Goal: Task Accomplishment & Management: Complete application form

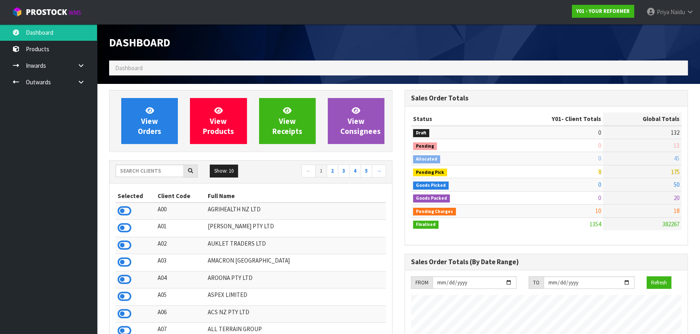
scroll to position [585, 295]
click at [130, 171] on input "text" at bounding box center [150, 171] width 68 height 13
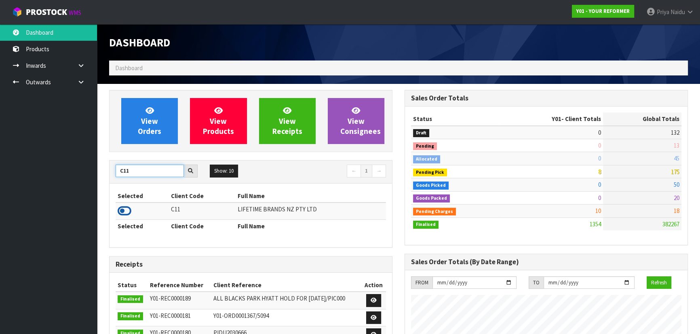
type input "C11"
click at [125, 209] on icon at bounding box center [125, 211] width 14 height 12
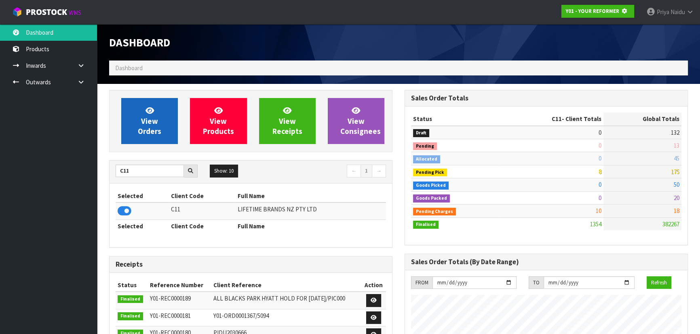
scroll to position [403449, 403656]
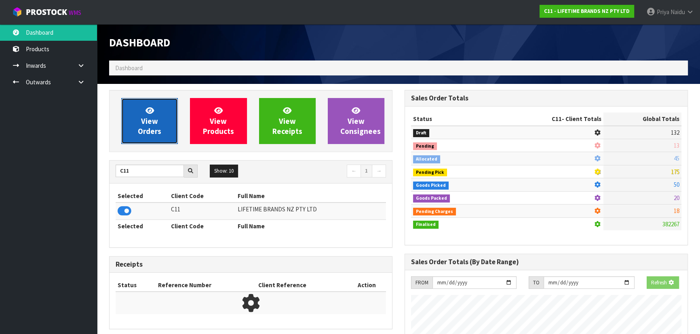
click at [139, 111] on link "View Orders" at bounding box center [149, 121] width 57 height 46
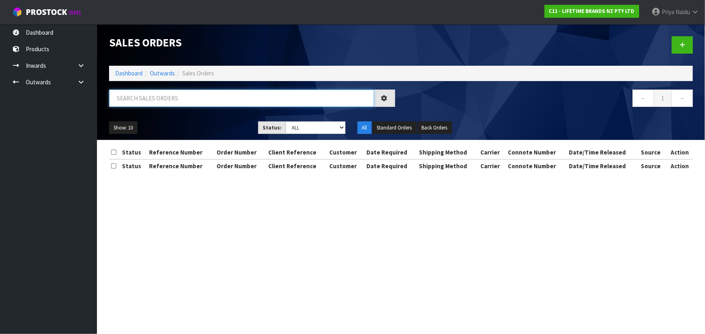
click at [158, 100] on input "text" at bounding box center [241, 98] width 265 height 17
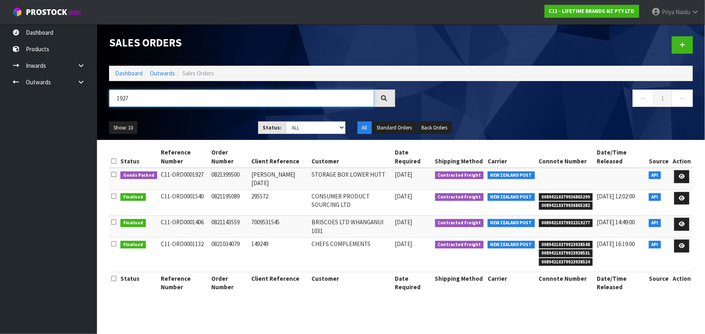
type input "1927"
click at [206, 114] on div "1927 ← 1 →" at bounding box center [401, 103] width 596 height 26
click at [199, 126] on ul "Show: 10 5 10 25 50" at bounding box center [177, 128] width 137 height 13
click at [200, 123] on ul "Show: 10 5 10 25 50" at bounding box center [177, 128] width 137 height 13
click at [203, 122] on ul "Show: 10 5 10 25 50" at bounding box center [177, 128] width 137 height 13
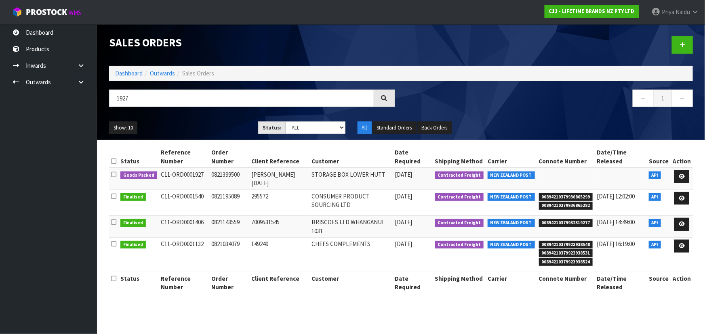
click at [215, 124] on ul "Show: 10 5 10 25 50" at bounding box center [177, 128] width 137 height 13
click at [215, 120] on div "Show: 10 5 10 25 50 Status: Draft Pending Allocated Pending Pick Goods Picked G…" at bounding box center [401, 128] width 596 height 25
click at [682, 176] on icon at bounding box center [682, 176] width 6 height 5
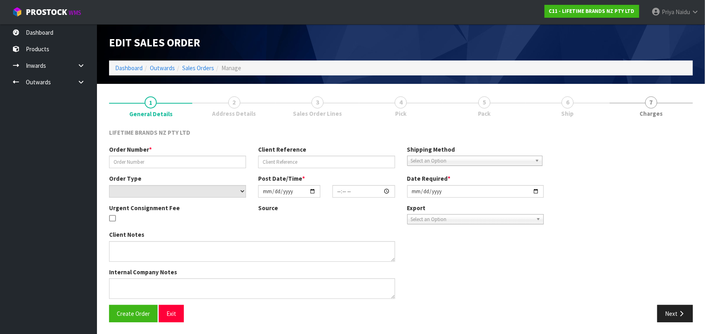
type input "0821399500"
type input "[PERSON_NAME] [DATE]"
select select "number:0"
type input "[DATE]"
type input "08:29:17.000"
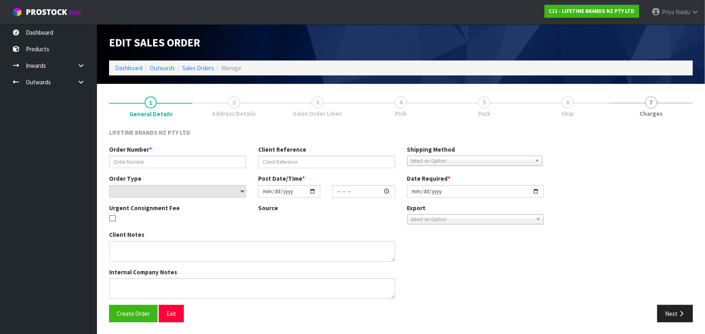
type input "[DATE]"
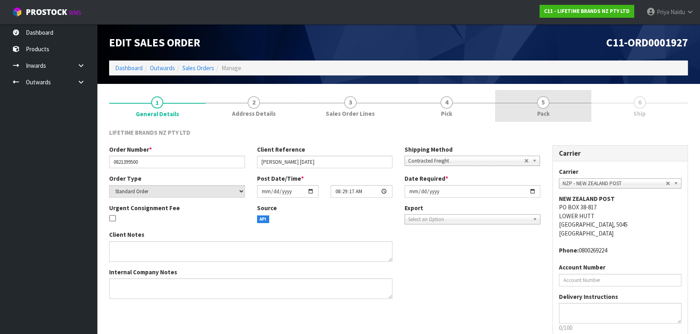
click at [553, 101] on link "5 Pack" at bounding box center [543, 106] width 97 height 32
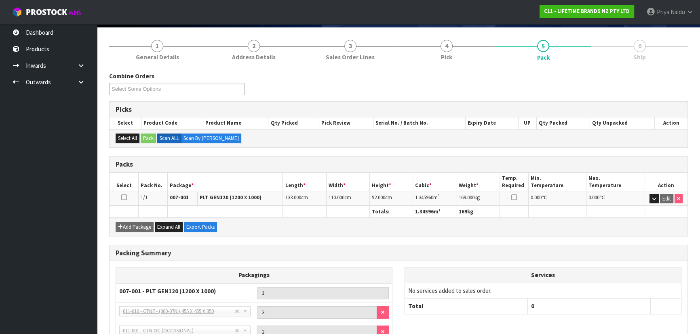
scroll to position [131, 0]
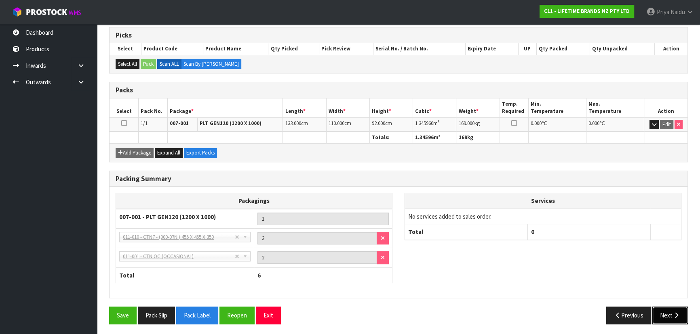
drag, startPoint x: 663, startPoint y: 315, endPoint x: 662, endPoint y: 311, distance: 4.7
click at [662, 313] on button "Next" at bounding box center [670, 315] width 36 height 17
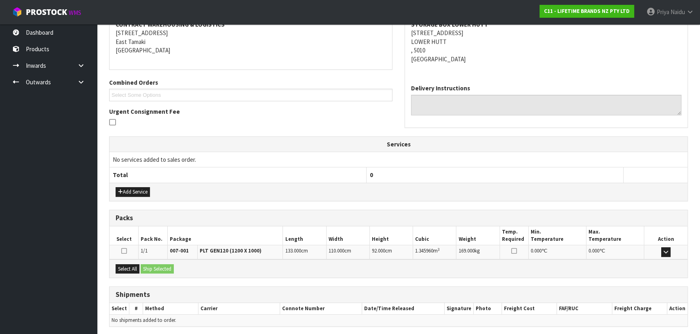
scroll to position [0, 0]
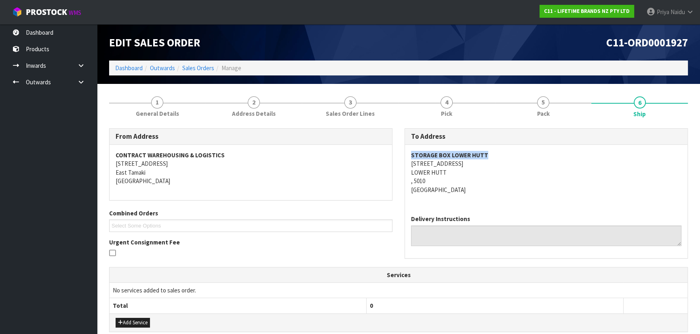
copy strong "STORAGE BOX LOWER HUTT"
drag, startPoint x: 410, startPoint y: 154, endPoint x: 508, endPoint y: 157, distance: 97.4
click at [508, 157] on address "STORAGE BOX LOWER HUTT 100 HIGH STREET LOWER HUTT , 5010 New Zealand" at bounding box center [546, 172] width 270 height 43
click at [408, 166] on div "STORAGE BOX LOWER HUTT 100 HIGH STREET LOWER HUTT , 5010 New Zealand" at bounding box center [546, 177] width 282 height 64
copy address "100 HIGH STREET LOWER HUTT , 5010"
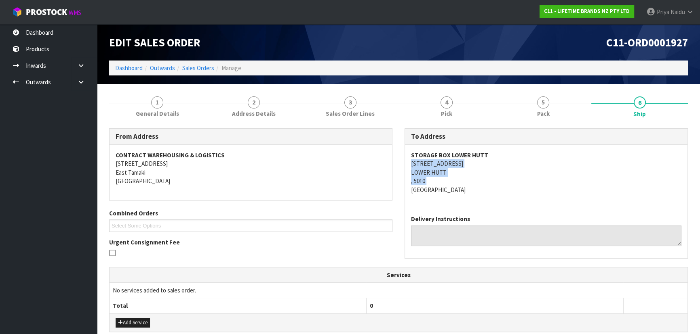
drag, startPoint x: 408, startPoint y: 166, endPoint x: 454, endPoint y: 177, distance: 47.1
click at [454, 177] on div "STORAGE BOX LOWER HUTT 100 HIGH STREET LOWER HUTT , 5010 New Zealand" at bounding box center [546, 177] width 282 height 64
click at [488, 182] on address "STORAGE BOX LOWER HUTT 100 HIGH STREET LOWER HUTT , 5010 New Zealand" at bounding box center [546, 172] width 270 height 43
copy strong "STORAGE BOX LOWER HUTT"
drag, startPoint x: 408, startPoint y: 156, endPoint x: 505, endPoint y: 156, distance: 96.9
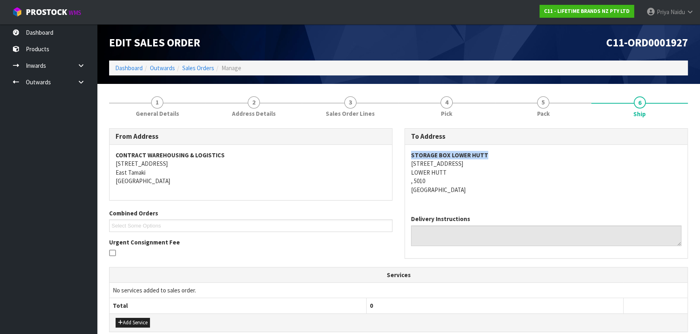
click at [505, 156] on div "STORAGE BOX LOWER HUTT 100 HIGH STREET LOWER HUTT , 5010 New Zealand" at bounding box center [546, 177] width 282 height 64
click at [577, 160] on address "STORAGE BOX LOWER HUTT 100 HIGH STREET LOWER HUTT , 5010 New Zealand" at bounding box center [546, 172] width 270 height 43
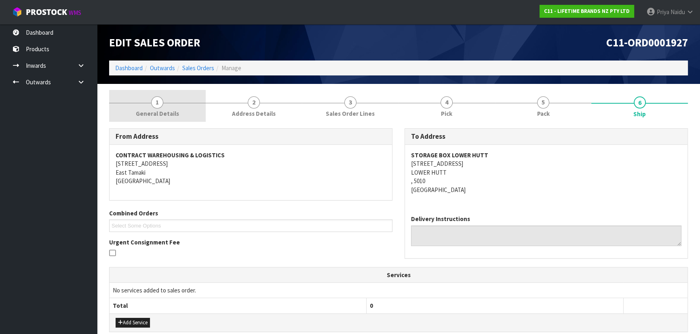
click at [170, 107] on link "1 General Details" at bounding box center [157, 106] width 97 height 32
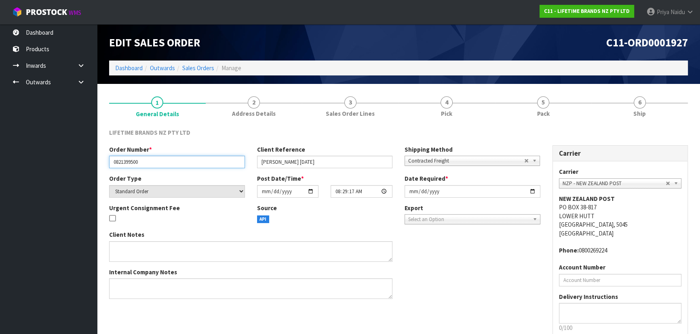
drag, startPoint x: 110, startPoint y: 160, endPoint x: 158, endPoint y: 158, distance: 47.7
click at [158, 158] on input "0821399500" at bounding box center [177, 162] width 136 height 13
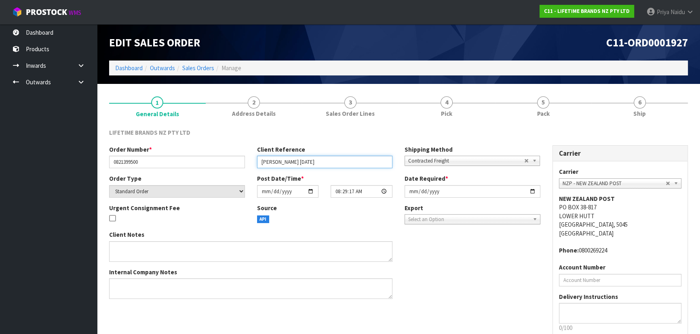
drag, startPoint x: 258, startPoint y: 162, endPoint x: 311, endPoint y: 162, distance: 52.9
click at [311, 162] on input "[PERSON_NAME] [DATE]" at bounding box center [325, 162] width 136 height 13
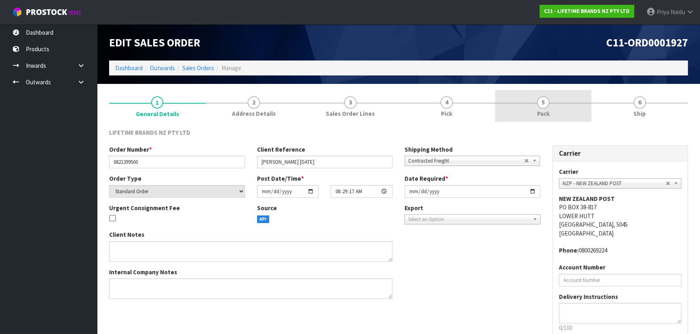
click at [524, 104] on link "5 Pack" at bounding box center [543, 106] width 97 height 32
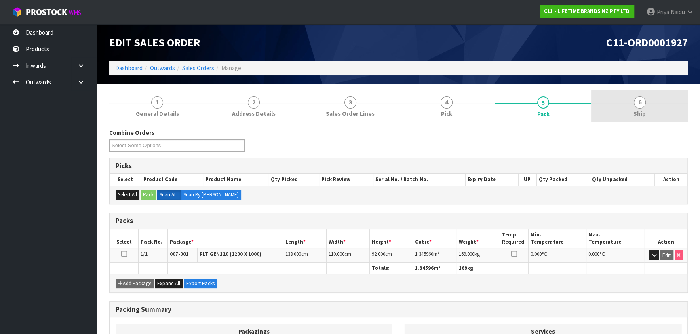
click at [638, 107] on span "6" at bounding box center [639, 103] width 12 height 12
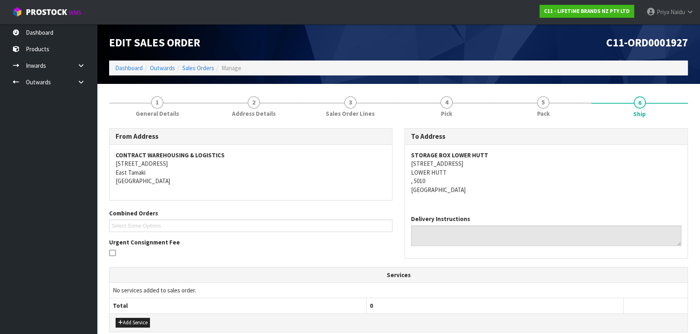
click at [525, 183] on address "STORAGE BOX LOWER HUTT 100 HIGH STREET LOWER HUTT , 5010 New Zealand" at bounding box center [546, 172] width 270 height 43
click at [531, 113] on link "5 Pack" at bounding box center [543, 106] width 97 height 32
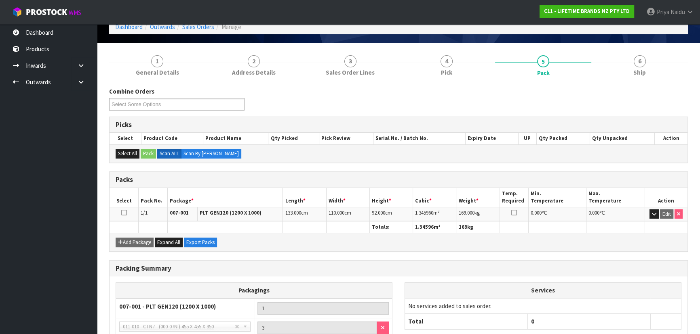
scroll to position [6, 0]
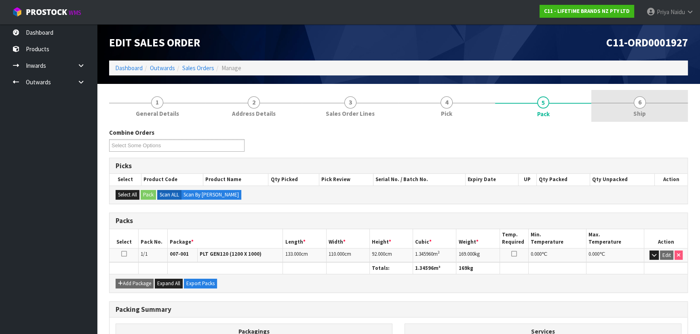
click at [618, 98] on link "6 Ship" at bounding box center [639, 106] width 97 height 32
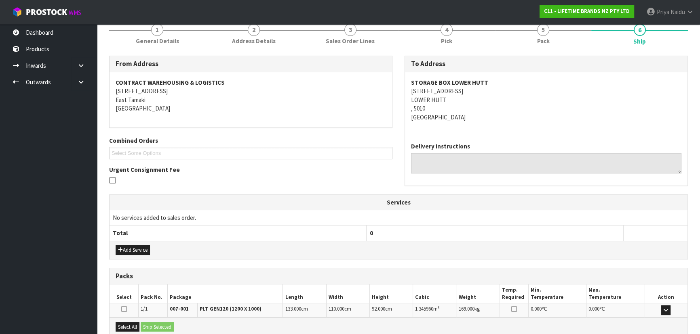
scroll to position [160, 0]
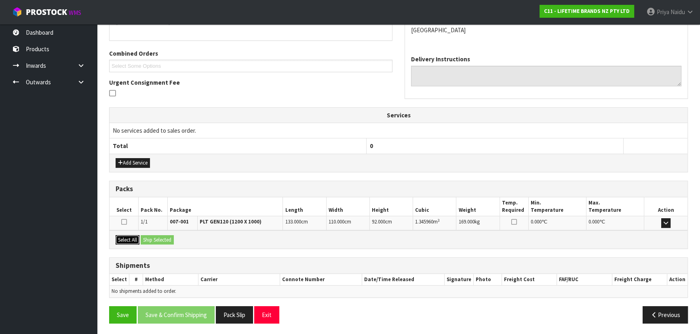
click at [137, 239] on button "Select All" at bounding box center [128, 241] width 24 height 10
drag, startPoint x: 147, startPoint y: 238, endPoint x: 156, endPoint y: 238, distance: 9.3
click at [148, 238] on button "Ship Selected" at bounding box center [157, 241] width 33 height 10
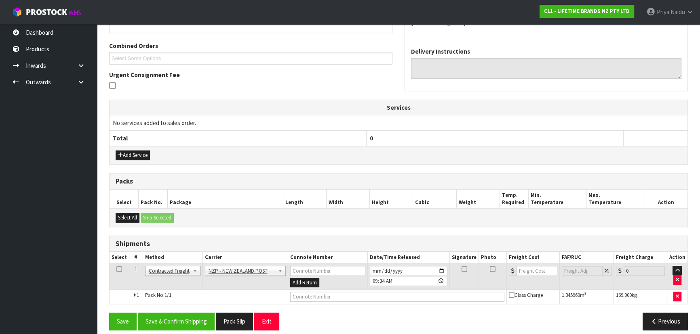
scroll to position [174, 0]
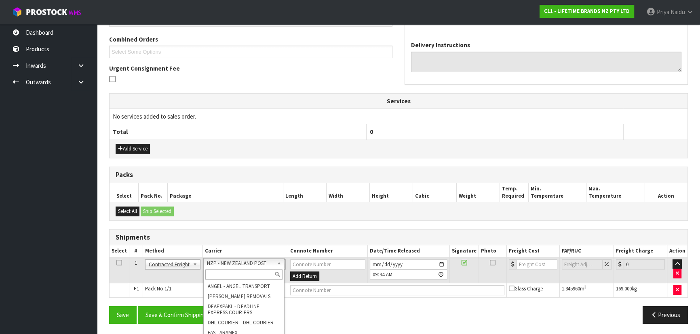
click at [218, 271] on input "text" at bounding box center [243, 275] width 77 height 10
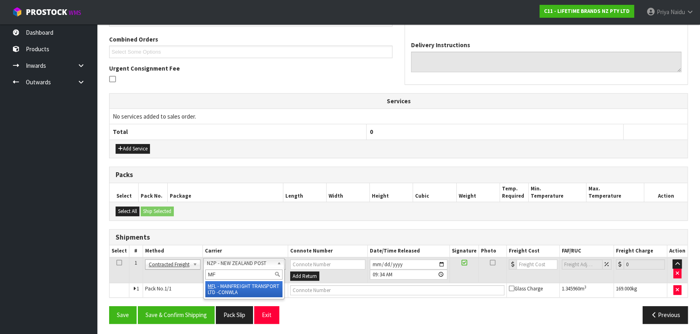
type input "MF"
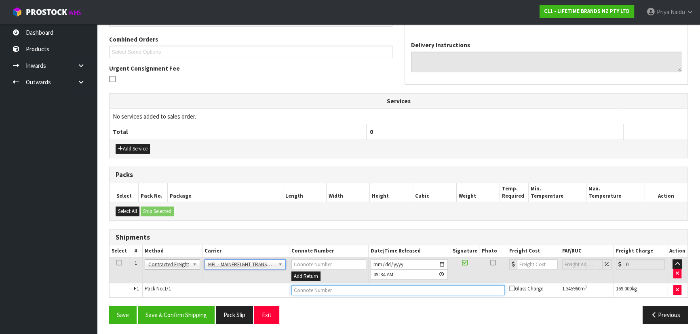
click at [318, 293] on input "text" at bounding box center [397, 291] width 213 height 10
paste input "FWM58790163"
type input "FWM58790163"
click at [531, 263] on input "number" at bounding box center [537, 265] width 41 height 10
type input "116.65"
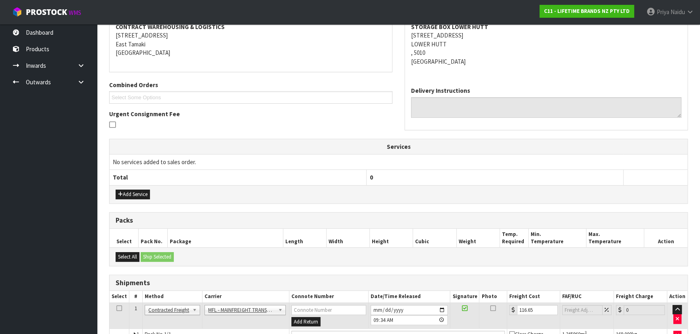
scroll to position [64, 0]
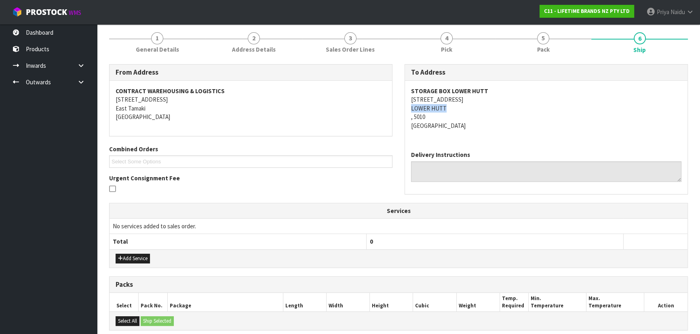
copy address "LOWER HUTT"
drag, startPoint x: 406, startPoint y: 107, endPoint x: 455, endPoint y: 107, distance: 48.9
click at [455, 107] on div "STORAGE BOX LOWER HUTT 100 HIGH STREET LOWER HUTT , 5010 New Zealand" at bounding box center [546, 113] width 282 height 64
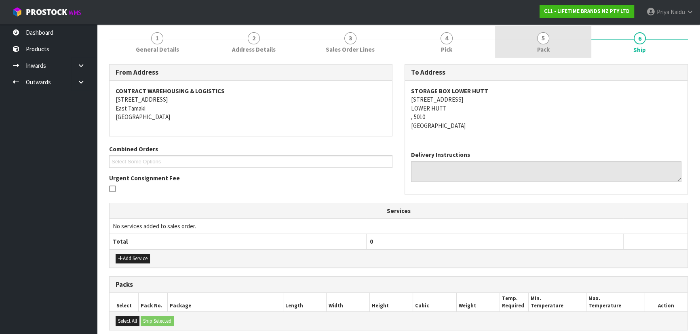
drag, startPoint x: 532, startPoint y: 41, endPoint x: 516, endPoint y: 52, distance: 19.8
click at [532, 41] on link "5 Pack" at bounding box center [543, 42] width 97 height 32
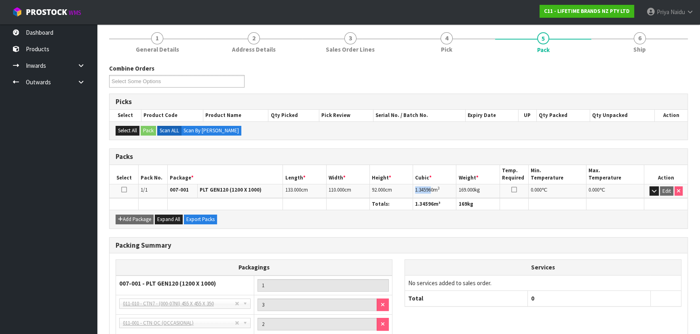
copy span "1.34596"
drag, startPoint x: 414, startPoint y: 189, endPoint x: 431, endPoint y: 193, distance: 17.0
click at [431, 193] on td "1.345960 m 3" at bounding box center [434, 191] width 43 height 14
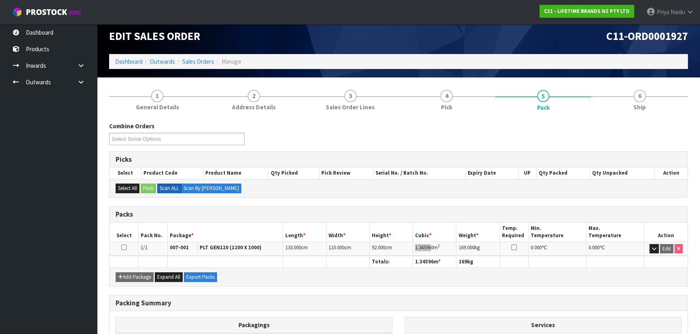
scroll to position [0, 0]
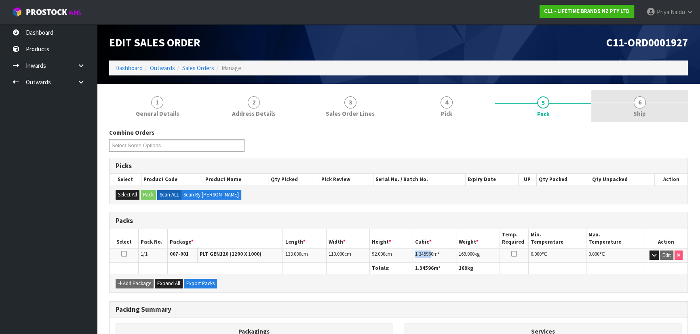
click at [654, 100] on link "6 Ship" at bounding box center [639, 106] width 97 height 32
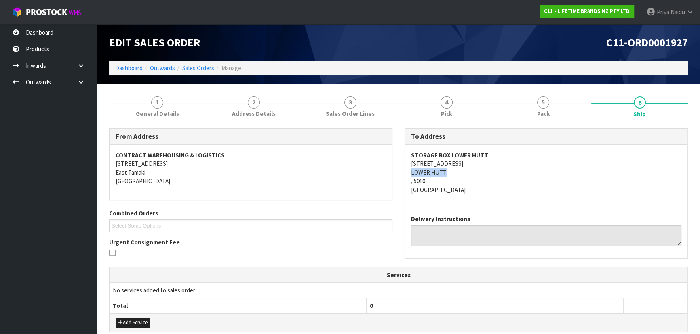
copy address "LOWER HUTT"
drag, startPoint x: 408, startPoint y: 172, endPoint x: 456, endPoint y: 172, distance: 48.9
click at [456, 172] on div "STORAGE BOX LOWER HUTT 100 HIGH STREET LOWER HUTT , 5010 New Zealand" at bounding box center [546, 177] width 282 height 64
drag, startPoint x: 410, startPoint y: 153, endPoint x: 484, endPoint y: 157, distance: 73.2
click at [484, 157] on div "To Address STORAGE BOX LOWER HUTT 100 HIGH STREET LOWER HUTT , 5010 New Zealand…" at bounding box center [545, 197] width 295 height 139
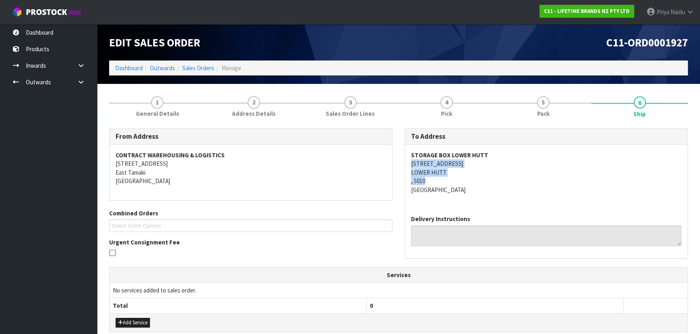
copy address "100 HIGH STREET LOWER HUTT , 5010"
drag, startPoint x: 408, startPoint y: 164, endPoint x: 464, endPoint y: 181, distance: 58.7
click at [464, 181] on div "STORAGE BOX LOWER HUTT 100 HIGH STREET LOWER HUTT , 5010 New Zealand" at bounding box center [546, 177] width 282 height 64
drag, startPoint x: 522, startPoint y: 179, endPoint x: 514, endPoint y: 177, distance: 7.9
click at [522, 179] on address "STORAGE BOX LOWER HUTT 100 HIGH STREET LOWER HUTT , 5010 New Zealand" at bounding box center [546, 172] width 270 height 43
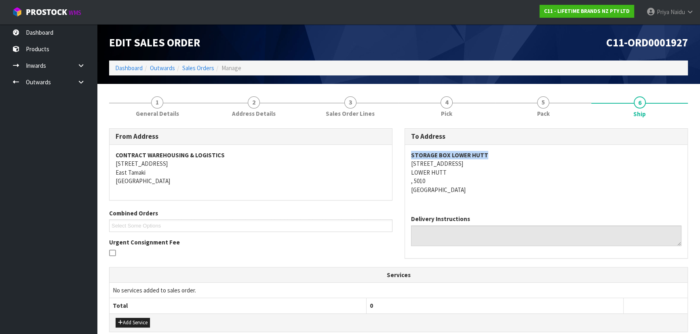
copy strong "STORAGE BOX LOWER HUTT"
drag, startPoint x: 406, startPoint y: 154, endPoint x: 526, endPoint y: 153, distance: 120.0
click at [526, 153] on div "STORAGE BOX LOWER HUTT 100 HIGH STREET LOWER HUTT , 5010 New Zealand" at bounding box center [546, 177] width 282 height 64
drag, startPoint x: 158, startPoint y: 104, endPoint x: 155, endPoint y: 114, distance: 10.0
click at [158, 104] on span "1" at bounding box center [157, 103] width 12 height 12
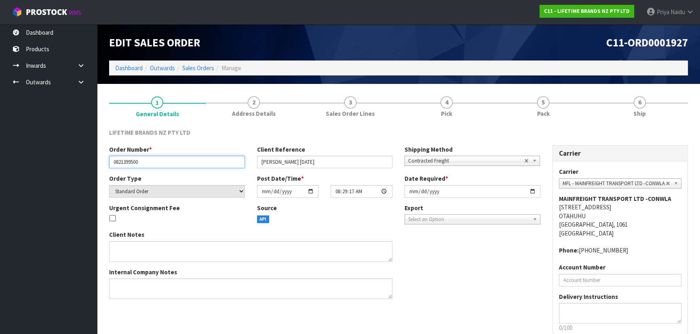
drag, startPoint x: 110, startPoint y: 165, endPoint x: 166, endPoint y: 163, distance: 56.2
click at [166, 163] on input "0821399500" at bounding box center [177, 162] width 136 height 13
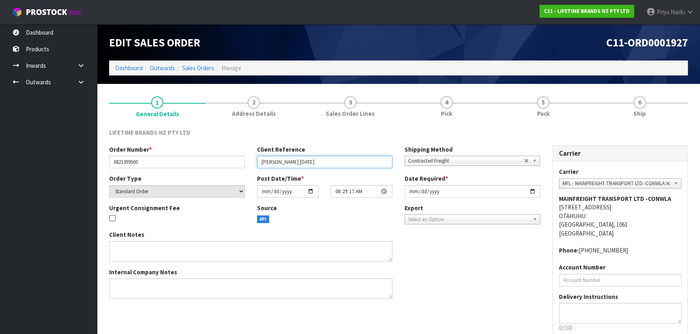
drag, startPoint x: 257, startPoint y: 162, endPoint x: 319, endPoint y: 162, distance: 61.8
click at [319, 162] on input "[PERSON_NAME] [DATE]" at bounding box center [325, 162] width 136 height 13
click at [566, 82] on div "Edit Sales Order C11-ORD0001927 Dashboard Outwards Sales Orders Manage" at bounding box center [398, 54] width 591 height 60
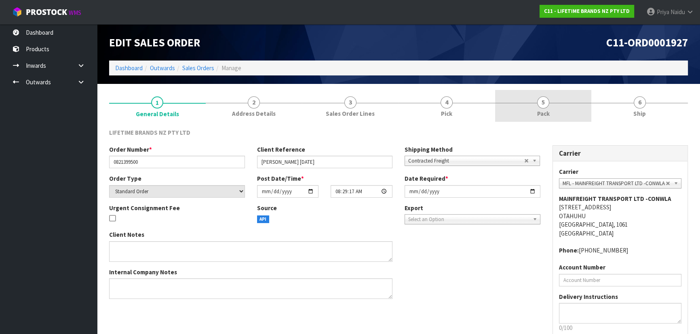
click at [547, 106] on span "5" at bounding box center [543, 103] width 12 height 12
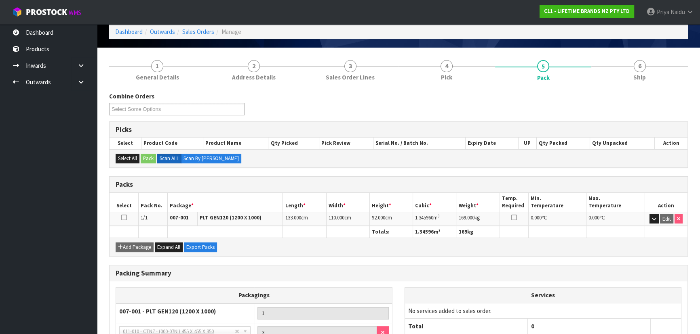
scroll to position [36, 0]
copy td "1.345960 m 3"
drag, startPoint x: 414, startPoint y: 214, endPoint x: 449, endPoint y: 215, distance: 34.7
click at [449, 215] on td "1.345960 m 3" at bounding box center [434, 219] width 43 height 14
drag, startPoint x: 643, startPoint y: 74, endPoint x: 641, endPoint y: 77, distance: 4.3
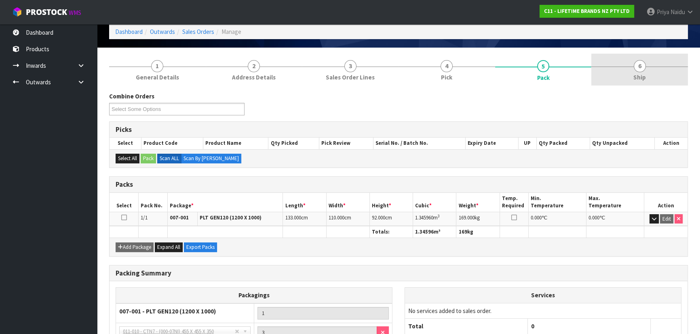
click at [643, 74] on span "Ship" at bounding box center [639, 77] width 13 height 8
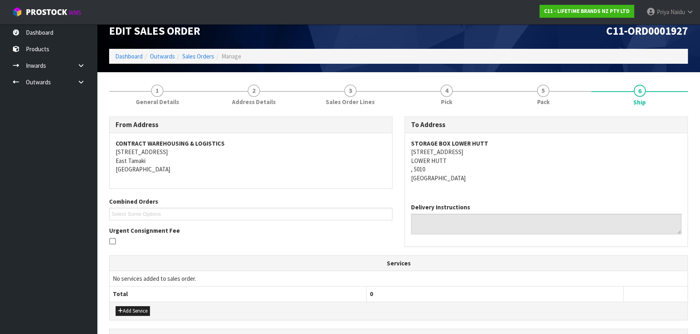
scroll to position [0, 0]
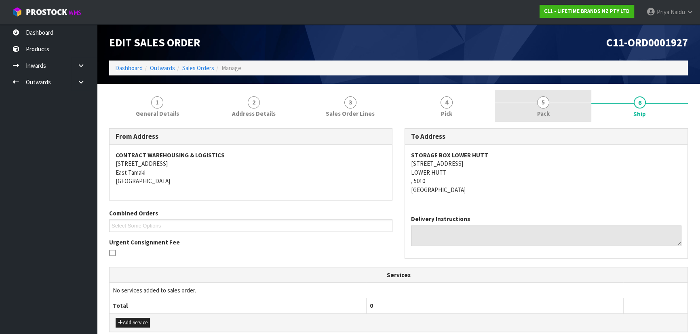
click at [556, 105] on link "5 Pack" at bounding box center [543, 106] width 97 height 32
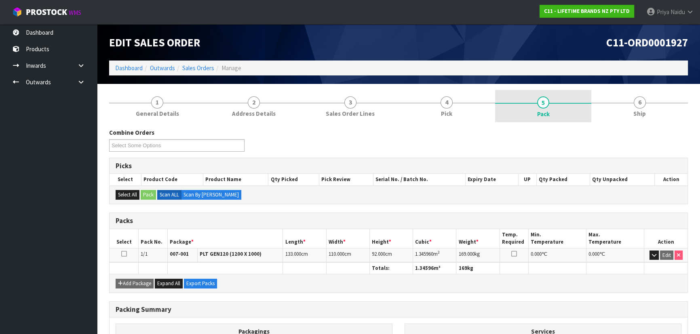
drag, startPoint x: 615, startPoint y: 114, endPoint x: 582, endPoint y: 120, distance: 33.3
click at [615, 113] on link "6 Ship" at bounding box center [639, 106] width 97 height 32
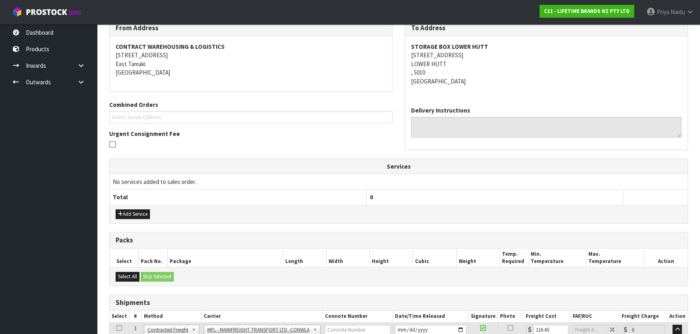
scroll to position [174, 0]
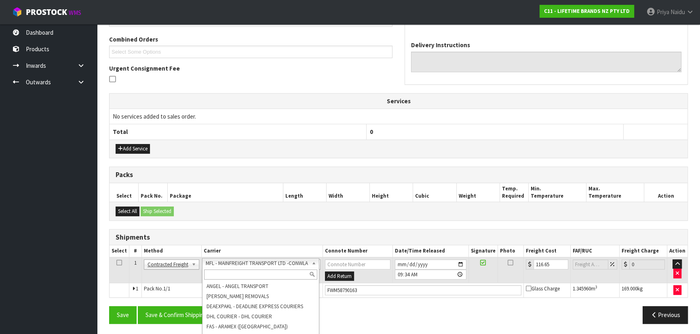
click at [261, 270] on input "text" at bounding box center [260, 275] width 113 height 10
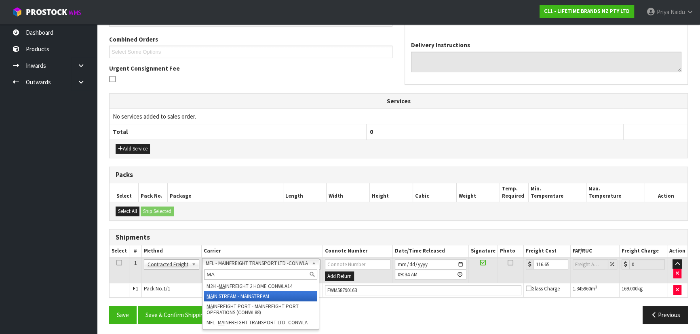
type input "MA"
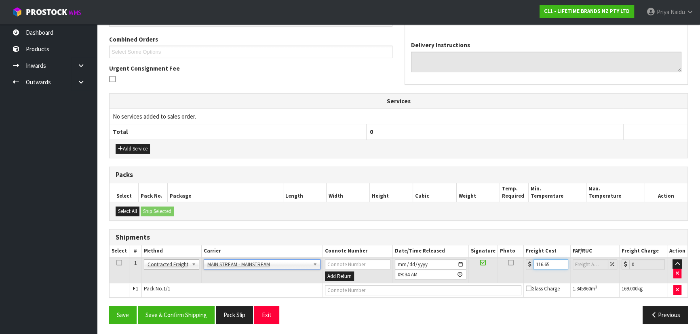
click at [549, 262] on input "116.65" at bounding box center [550, 265] width 35 height 10
type input "1"
type input "79.65"
click at [363, 294] on td at bounding box center [422, 291] width 201 height 15
click at [362, 292] on input "text" at bounding box center [423, 291] width 196 height 10
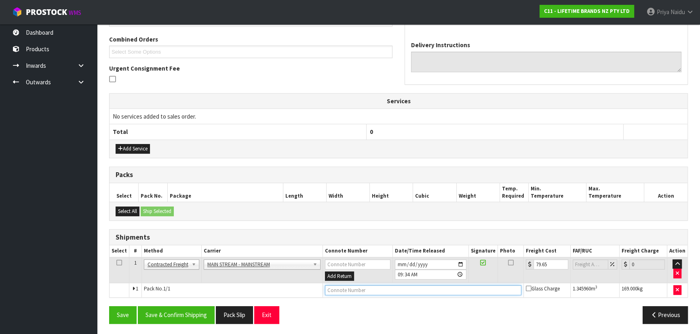
paste input "CWL7726496"
type input "CWL7726496"
click at [175, 315] on button "Save & Confirm Shipping" at bounding box center [176, 315] width 77 height 17
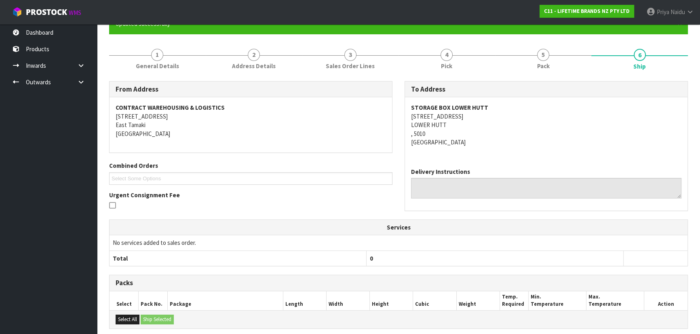
scroll to position [0, 0]
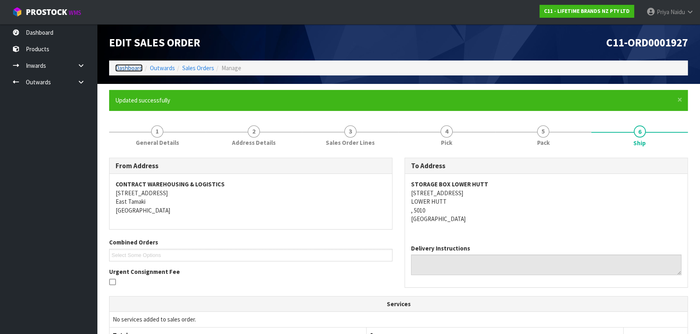
click at [132, 69] on link "Dashboard" at bounding box center [128, 68] width 27 height 8
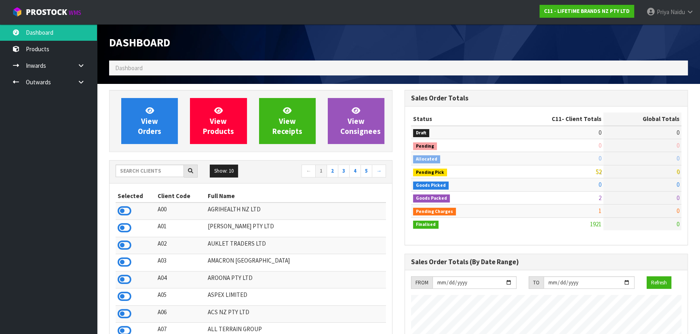
scroll to position [611, 295]
click at [143, 167] on input "text" at bounding box center [150, 171] width 68 height 13
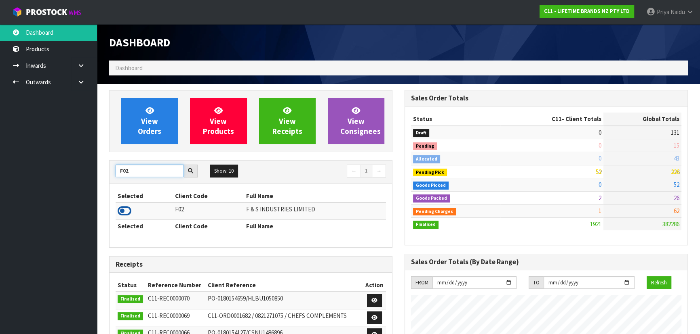
type input "F02"
click at [127, 210] on icon at bounding box center [125, 211] width 14 height 12
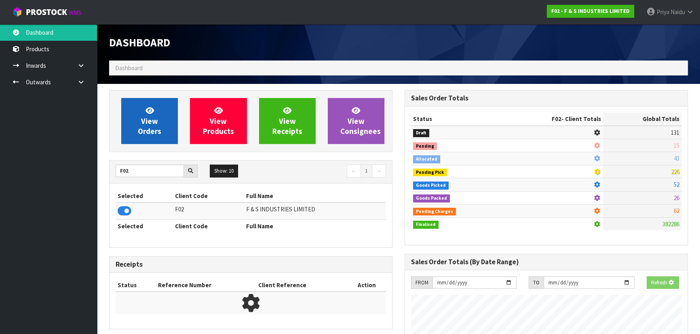
scroll to position [558, 295]
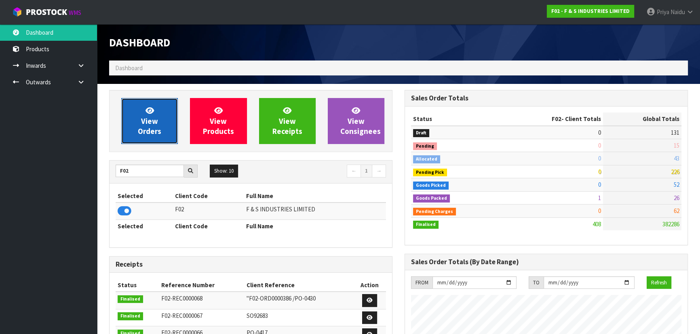
click at [147, 126] on link "View Orders" at bounding box center [149, 121] width 57 height 46
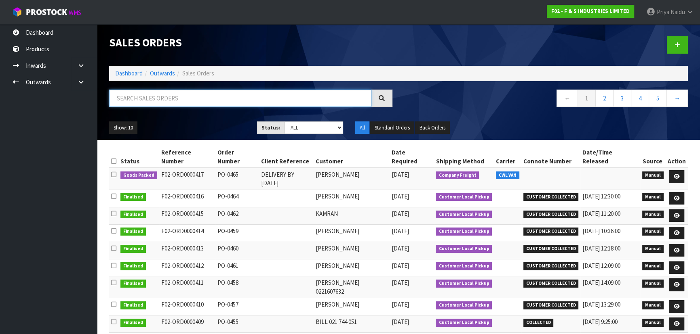
click at [177, 101] on input "text" at bounding box center [240, 98] width 262 height 17
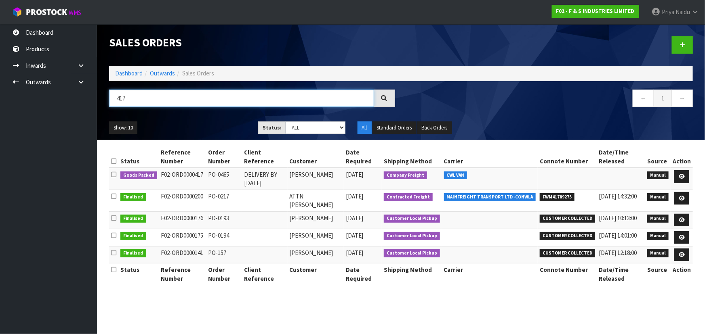
type input "417"
click at [215, 116] on div "Show: 10 5 10 25 50 Status: Draft Pending Allocated Pending Pick Goods Picked G…" at bounding box center [401, 128] width 596 height 25
click at [686, 177] on link at bounding box center [681, 176] width 15 height 13
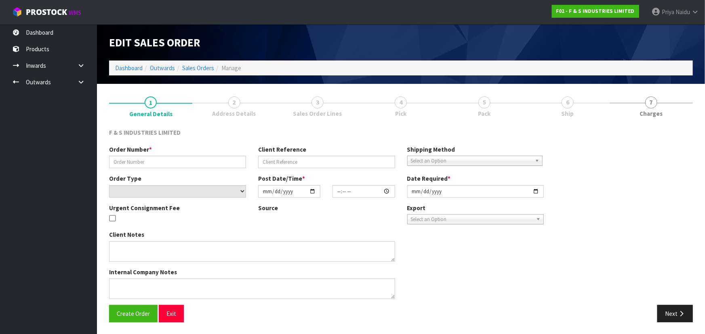
type input "PO-0465"
type input "DELIVERY BY TUESDAY 23/09"
select select "number:0"
type input "[DATE]"
type input "14:34:00.000"
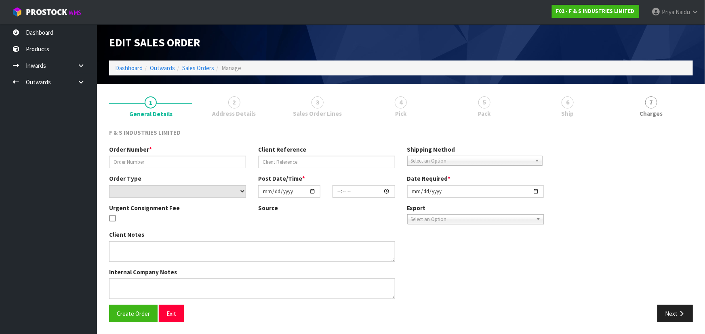
type input "[DATE]"
type textarea "PLEASE DELIVER BY TUESDAY, TO 16 COCHRAN ROAD ORATIA 0604 BY UTE ONLY"
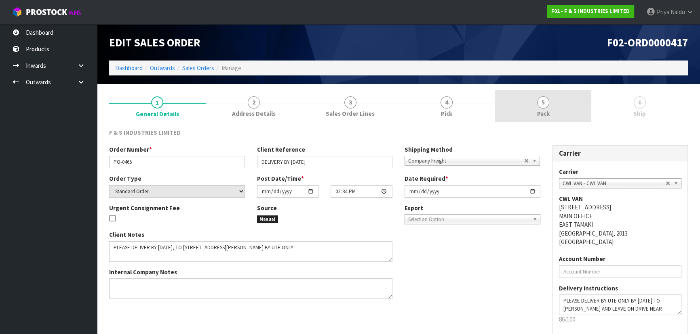
click at [539, 104] on span "5" at bounding box center [543, 103] width 12 height 12
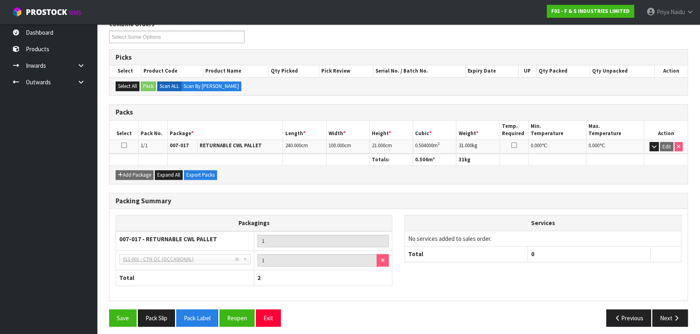
scroll to position [111, 0]
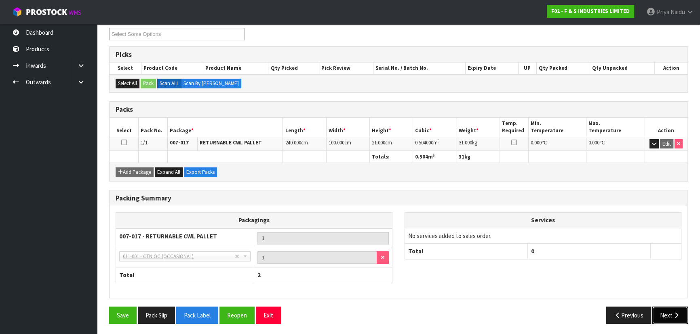
click at [670, 313] on button "Next" at bounding box center [670, 315] width 36 height 17
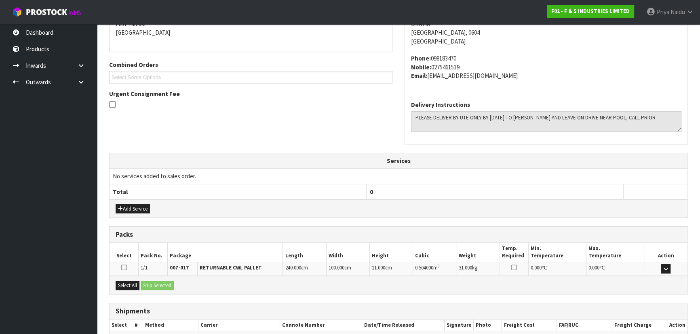
scroll to position [194, 0]
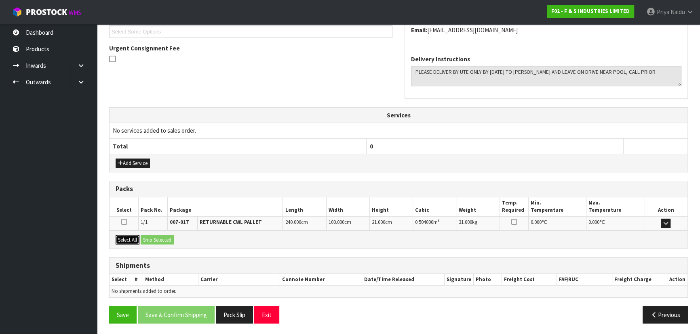
click at [128, 238] on button "Select All" at bounding box center [128, 241] width 24 height 10
click at [162, 239] on button "Ship Selected" at bounding box center [157, 241] width 33 height 10
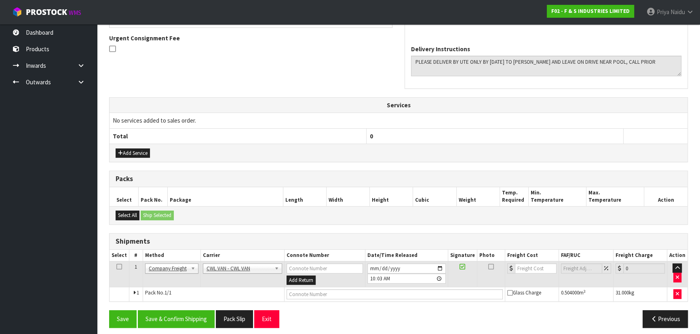
scroll to position [209, 0]
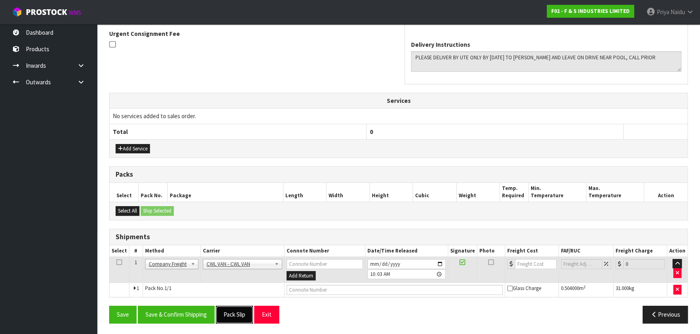
click at [238, 315] on button "Pack Slip" at bounding box center [234, 314] width 37 height 17
click at [315, 287] on input "text" at bounding box center [394, 290] width 216 height 10
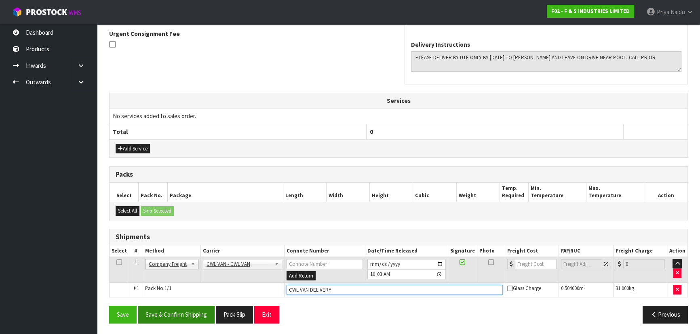
type input "CWL VAN DELIVERY"
click at [187, 313] on button "Save & Confirm Shipping" at bounding box center [176, 314] width 77 height 17
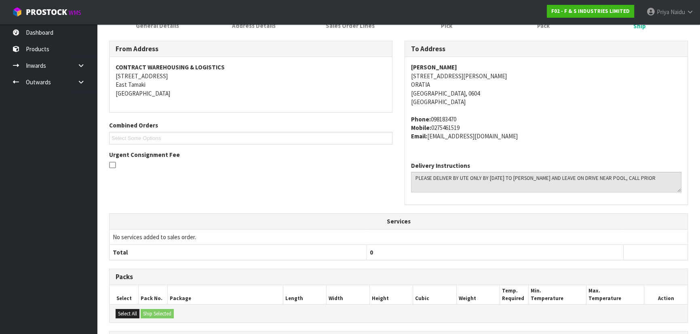
scroll to position [0, 0]
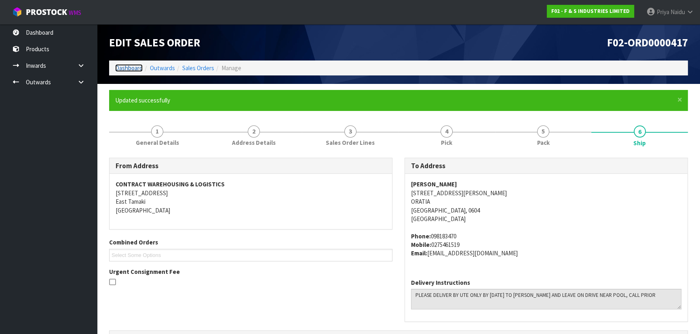
click at [133, 65] on link "Dashboard" at bounding box center [128, 68] width 27 height 8
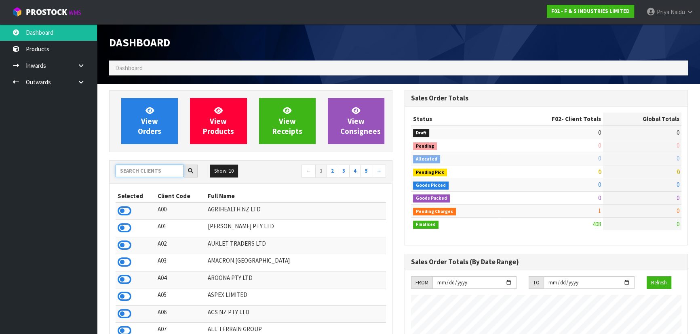
click at [144, 168] on input "text" at bounding box center [150, 171] width 68 height 13
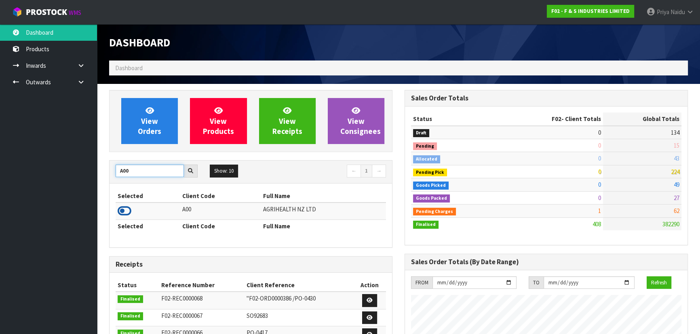
type input "A00"
drag, startPoint x: 122, startPoint y: 208, endPoint x: 147, endPoint y: 187, distance: 32.1
click at [123, 208] on icon at bounding box center [125, 211] width 14 height 12
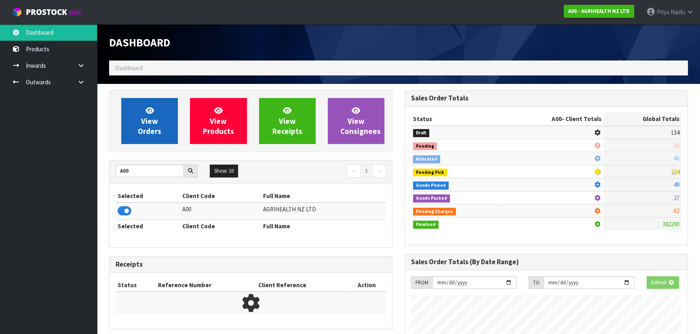
scroll to position [503, 295]
click at [166, 122] on link "View Orders" at bounding box center [149, 121] width 57 height 46
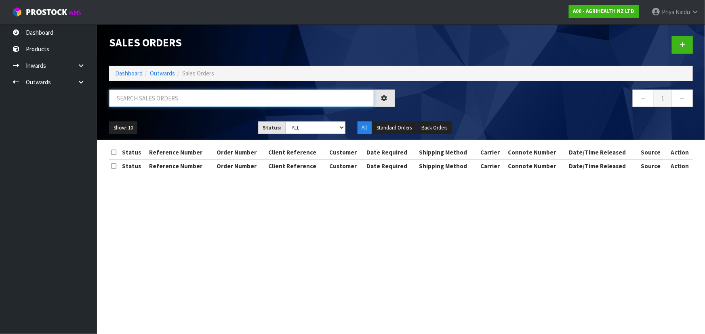
click at [168, 101] on input "text" at bounding box center [241, 98] width 265 height 17
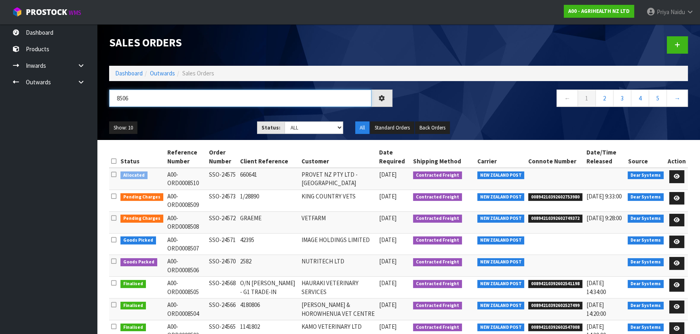
type input "8506"
click at [196, 129] on ul "Show: 10 5 10 25 50" at bounding box center [177, 128] width 136 height 13
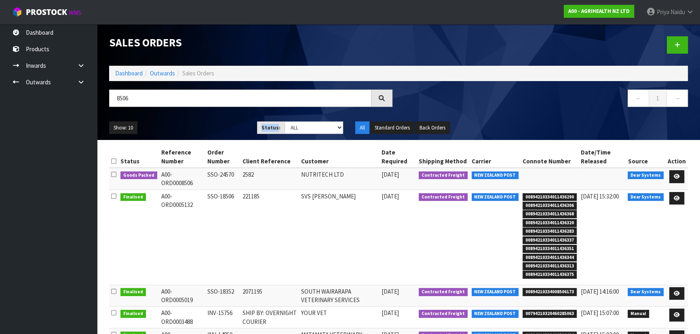
click at [196, 129] on ul "Show: 10 5 10 25 50" at bounding box center [177, 128] width 136 height 13
click at [197, 124] on ul "Show: 10 5 10 25 50" at bounding box center [177, 128] width 136 height 13
click at [676, 173] on link at bounding box center [676, 176] width 15 height 13
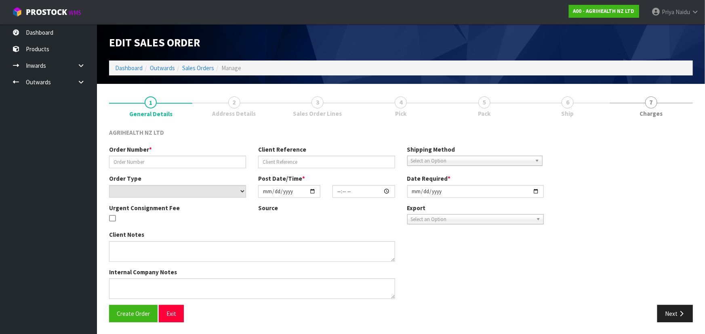
type input "SSO-24570"
type input "2582"
select select "number:0"
type input "[DATE]"
type input "13:51:51.000"
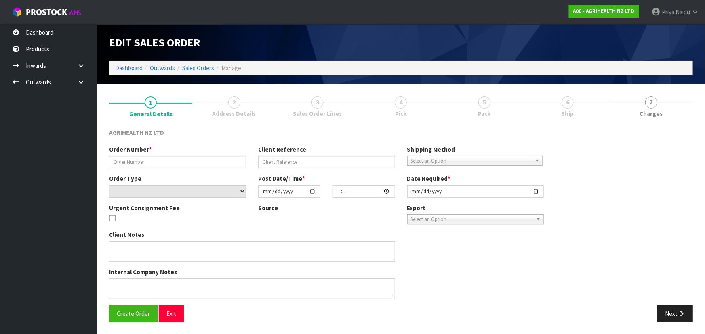
type input "[DATE]"
type textarea "SHIP BY: Freight"
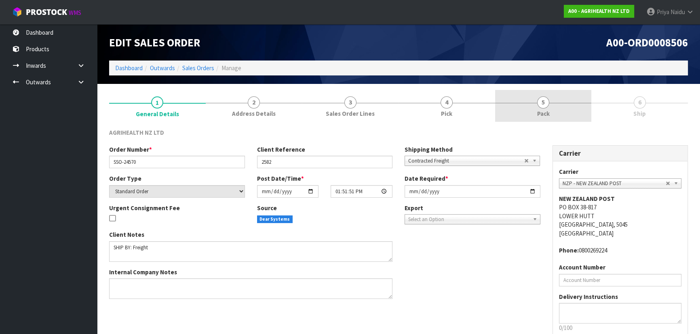
click at [548, 104] on span "5" at bounding box center [543, 103] width 12 height 12
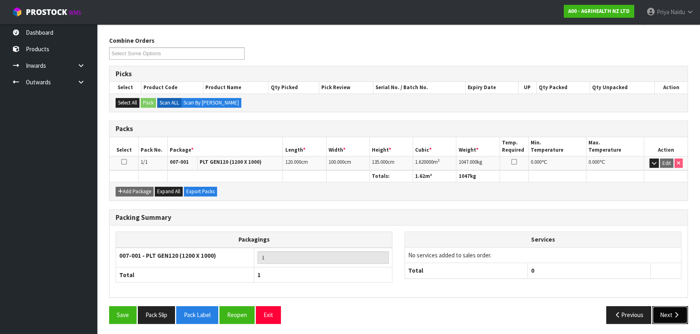
click at [665, 307] on button "Next" at bounding box center [670, 315] width 36 height 17
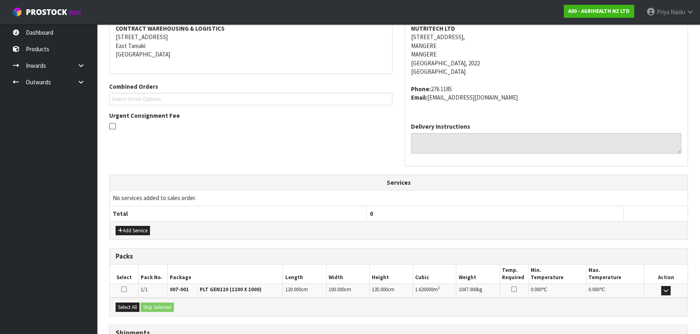
scroll to position [194, 0]
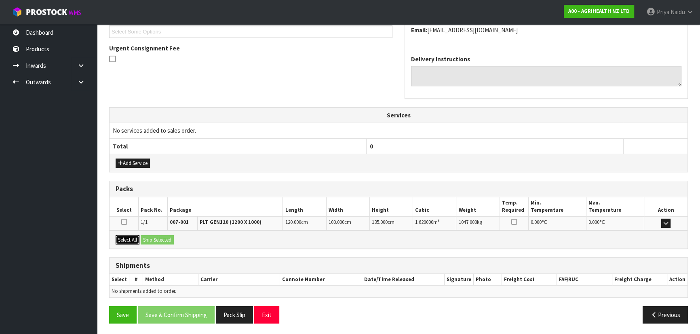
drag, startPoint x: 128, startPoint y: 240, endPoint x: 134, endPoint y: 239, distance: 5.9
click at [128, 240] on button "Select All" at bounding box center [128, 241] width 24 height 10
drag, startPoint x: 157, startPoint y: 238, endPoint x: 171, endPoint y: 235, distance: 14.3
click at [158, 238] on button "Ship Selected" at bounding box center [157, 241] width 33 height 10
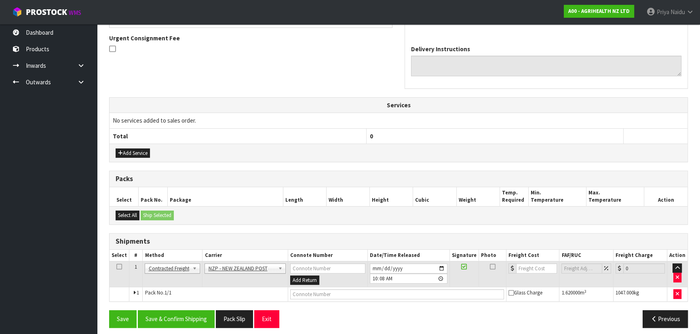
scroll to position [209, 0]
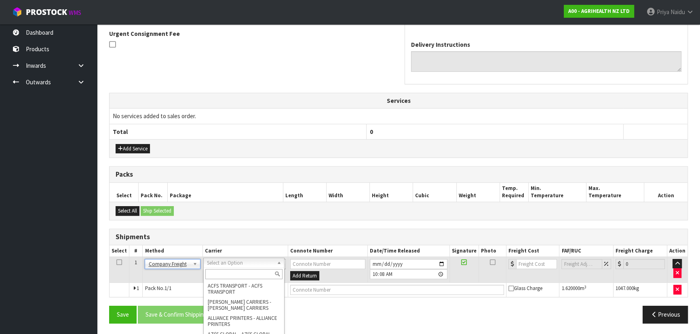
click at [235, 274] on input "text" at bounding box center [243, 274] width 77 height 10
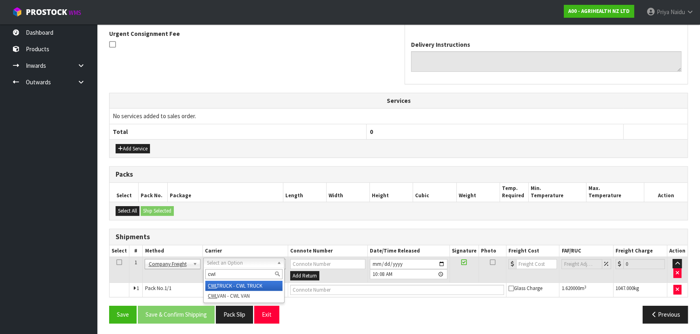
type input "cwl"
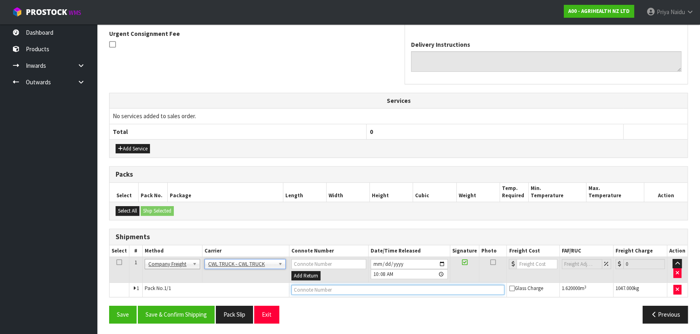
click at [299, 288] on input "text" at bounding box center [397, 290] width 213 height 10
type input "CWL TRUCK DELIVERY"
click at [189, 315] on button "Save & Confirm Shipping" at bounding box center [176, 314] width 77 height 17
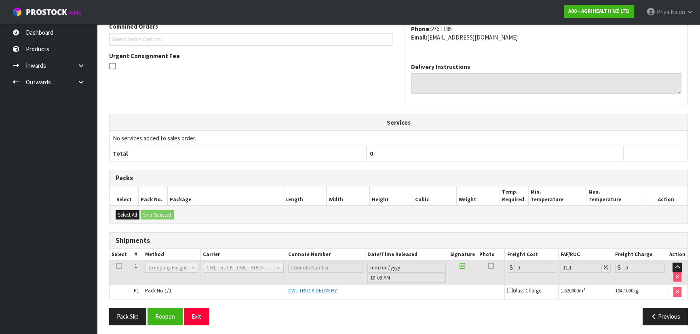
scroll to position [218, 0]
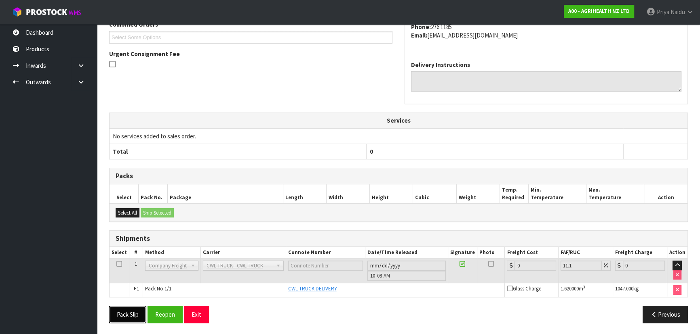
drag, startPoint x: 123, startPoint y: 314, endPoint x: 132, endPoint y: 310, distance: 9.8
click at [125, 314] on button "Pack Slip" at bounding box center [127, 314] width 37 height 17
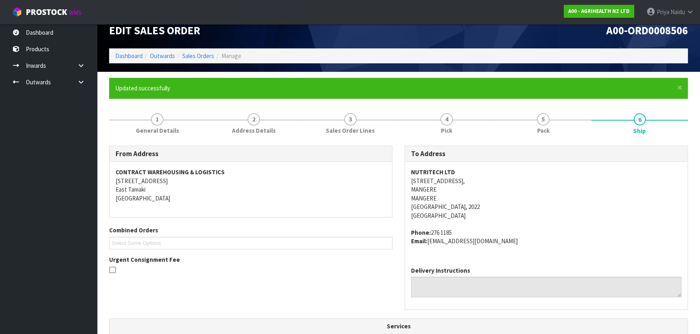
scroll to position [0, 0]
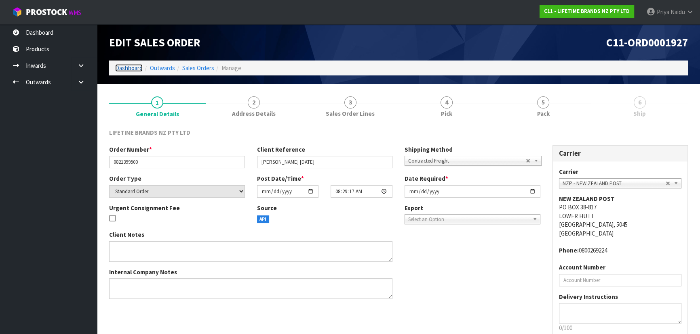
click at [131, 71] on link "Dashboard" at bounding box center [128, 68] width 27 height 8
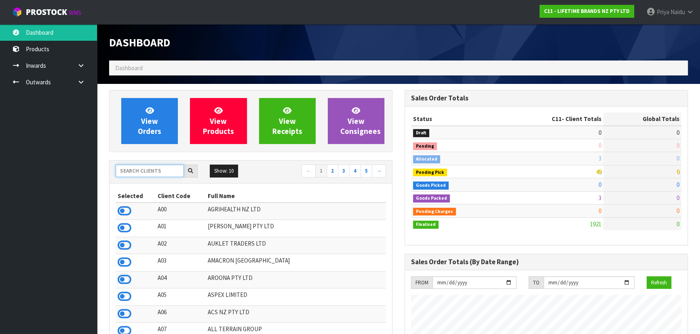
click at [138, 172] on input "text" at bounding box center [150, 171] width 68 height 13
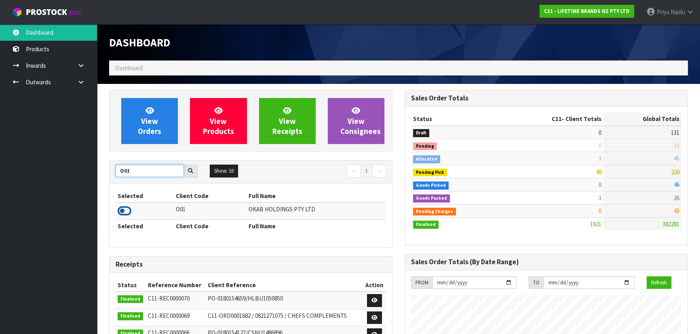
type input "O01"
drag, startPoint x: 120, startPoint y: 210, endPoint x: 132, endPoint y: 185, distance: 28.7
click at [121, 210] on icon at bounding box center [125, 211] width 14 height 12
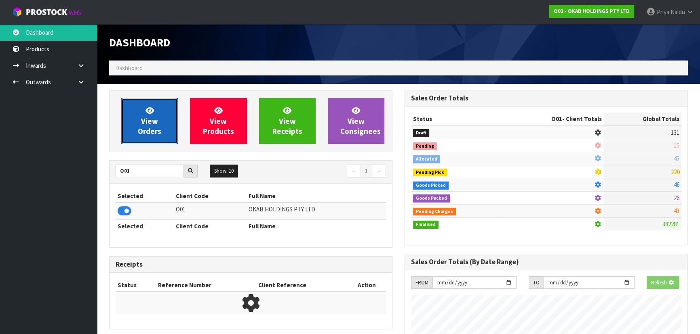
click at [158, 135] on span "View Orders" at bounding box center [149, 121] width 23 height 30
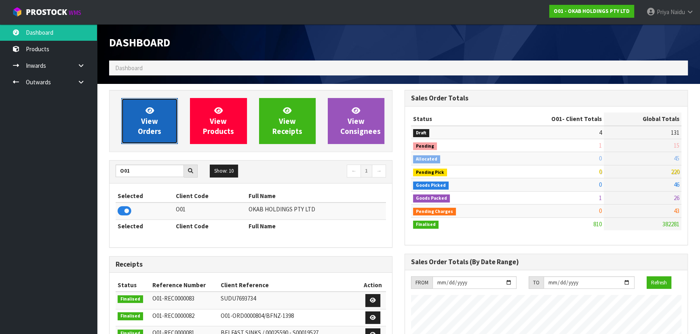
scroll to position [645, 295]
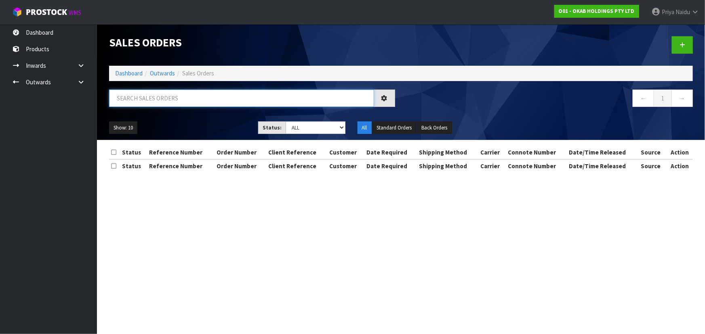
click at [174, 101] on input "text" at bounding box center [241, 98] width 265 height 17
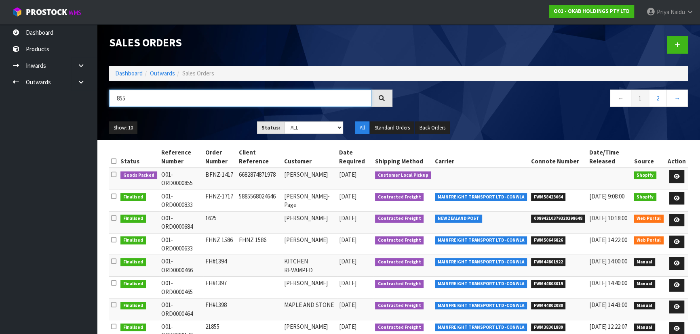
type input "855"
click at [178, 120] on div "Show: 10 5 10 25 50 Status: Draft Pending Allocated Pending Pick Goods Picked G…" at bounding box center [398, 128] width 591 height 25
click at [674, 175] on icon at bounding box center [676, 176] width 6 height 5
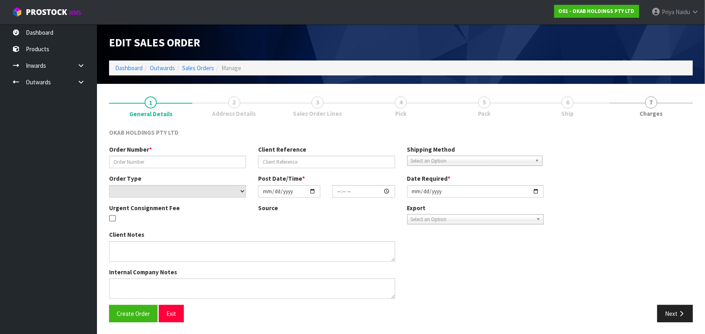
type input "BFNZ-1417"
type input "6682874871978"
select select "number:0"
type input "[DATE]"
type input "15:13:10.000"
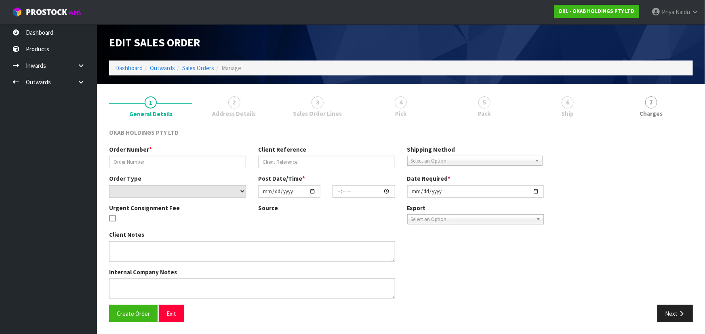
type input "[DATE]"
type textarea "CUSTOMER TO COLLECT [DATE]"
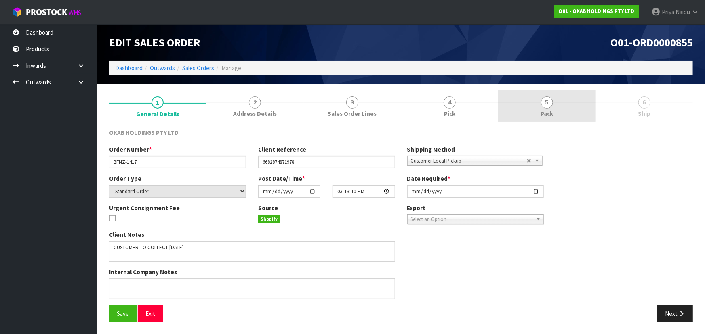
click at [534, 113] on link "5 Pack" at bounding box center [546, 106] width 97 height 32
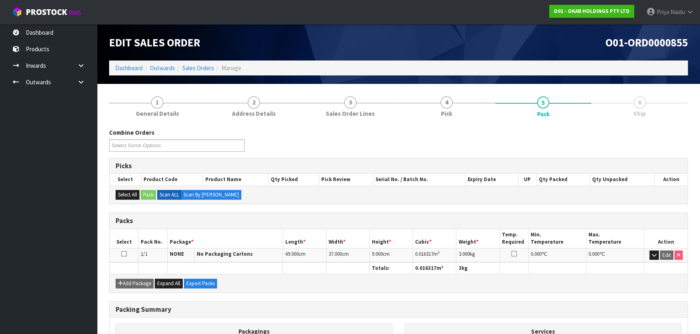
scroll to position [92, 0]
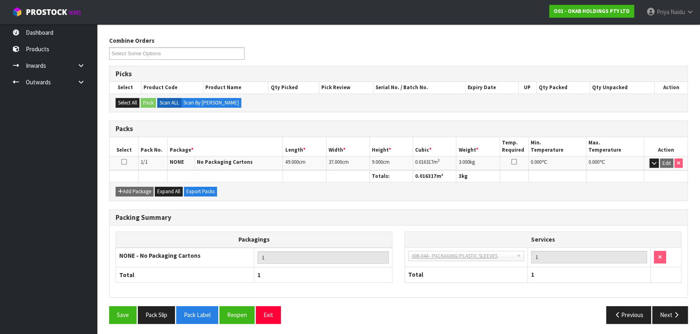
drag, startPoint x: 650, startPoint y: 304, endPoint x: 617, endPoint y: 302, distance: 33.6
click at [650, 303] on div "Packing Summary Packagings NONE - No Packaging Cartons 1 Total 1 Services 003-0…" at bounding box center [398, 258] width 591 height 97
drag, startPoint x: 683, startPoint y: 313, endPoint x: 640, endPoint y: 309, distance: 43.0
click at [682, 313] on button "Next" at bounding box center [670, 315] width 36 height 17
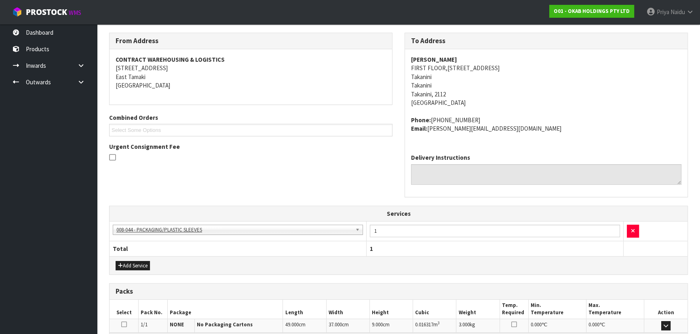
scroll to position [198, 0]
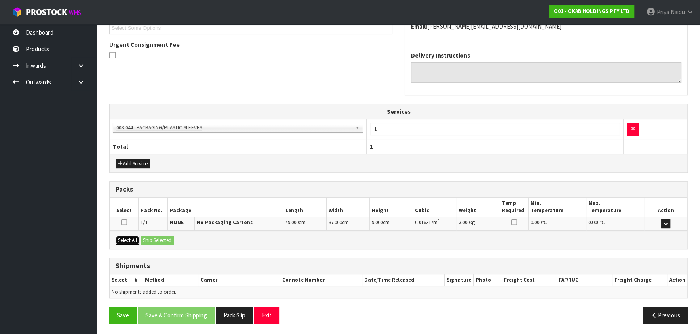
click at [132, 236] on button "Select All" at bounding box center [128, 241] width 24 height 10
click at [151, 236] on button "Ship Selected" at bounding box center [157, 241] width 33 height 10
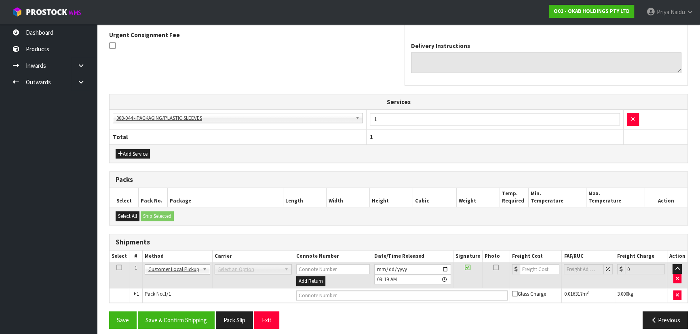
scroll to position [213, 0]
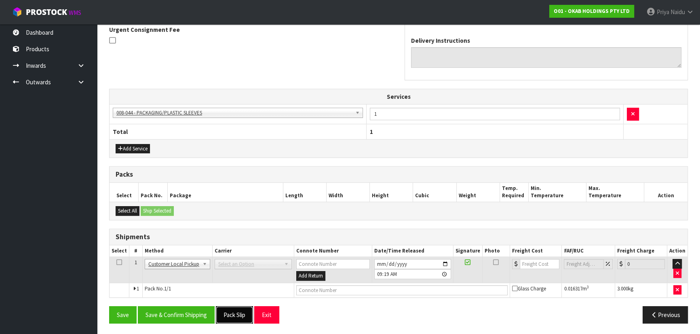
click at [234, 312] on button "Pack Slip" at bounding box center [234, 315] width 37 height 17
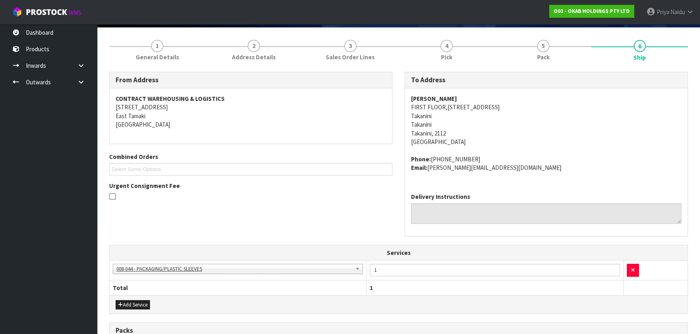
scroll to position [29, 0]
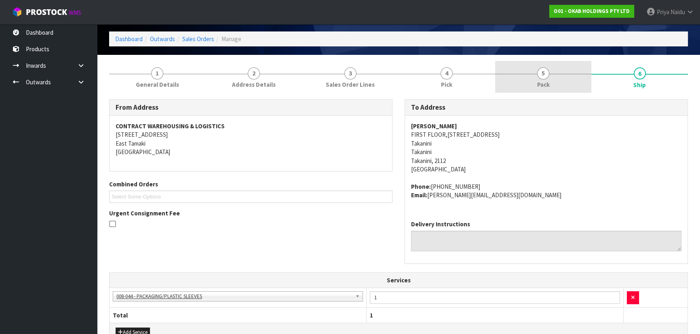
click at [530, 71] on link "5 Pack" at bounding box center [543, 77] width 97 height 32
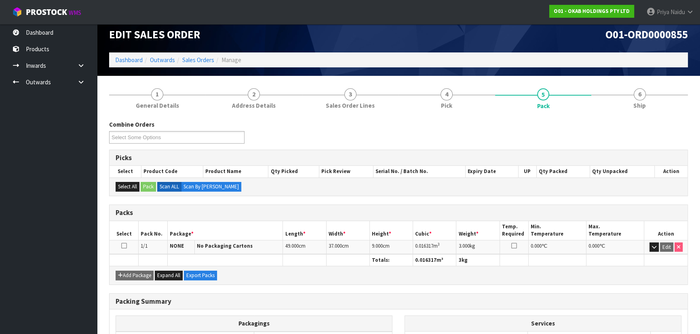
scroll to position [0, 0]
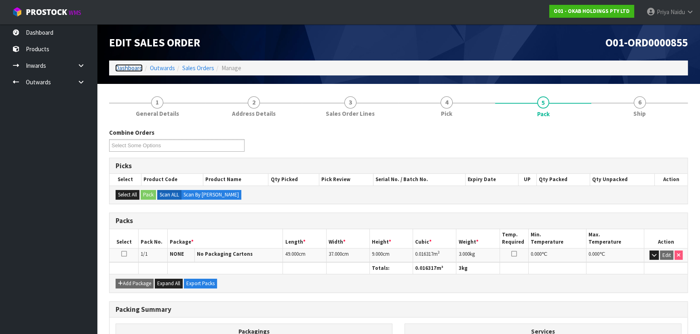
click at [132, 69] on link "Dashboard" at bounding box center [128, 68] width 27 height 8
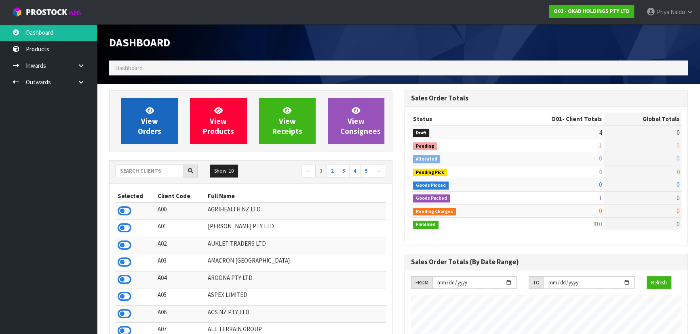
scroll to position [645, 295]
click at [151, 121] on span "View Orders" at bounding box center [149, 121] width 23 height 30
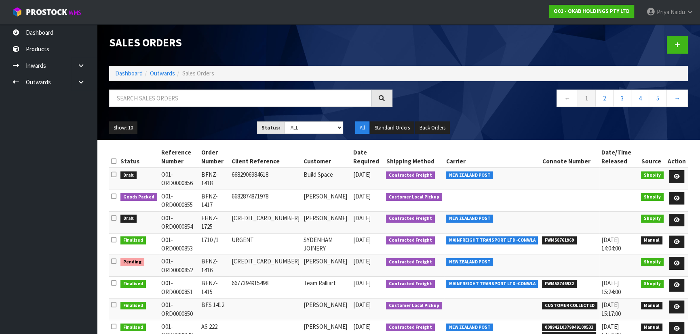
click at [166, 78] on ol "Dashboard Outwards Sales Orders" at bounding box center [398, 73] width 578 height 15
click at [166, 73] on link "Outwards" at bounding box center [162, 73] width 25 height 8
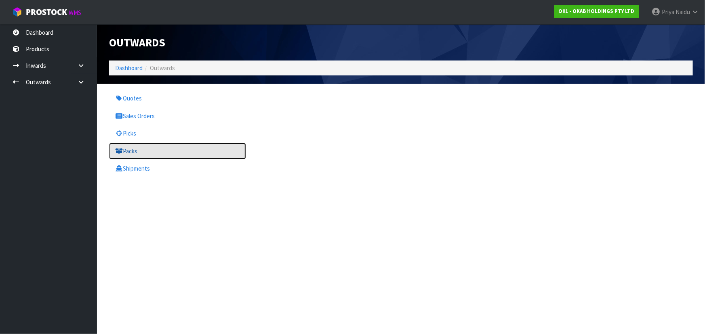
click at [133, 153] on link "Packs" at bounding box center [177, 151] width 137 height 17
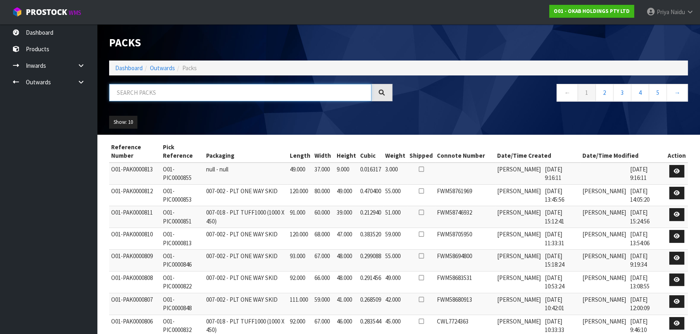
click at [162, 97] on input "text" at bounding box center [240, 92] width 262 height 17
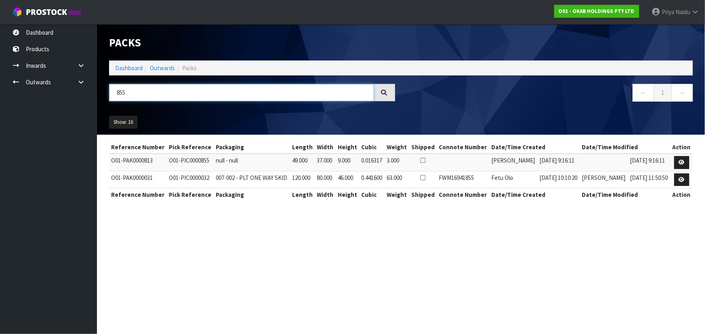
type input "855"
click at [184, 110] on div "Show: 10 5 10 25 50" at bounding box center [401, 122] width 596 height 25
click at [129, 67] on link "Dashboard" at bounding box center [128, 68] width 27 height 8
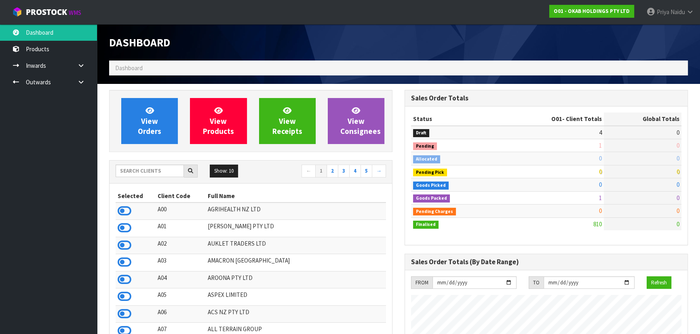
scroll to position [645, 295]
click at [150, 172] on input "text" at bounding box center [150, 171] width 68 height 13
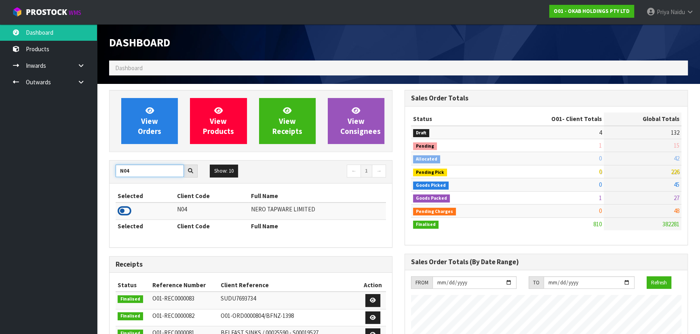
type input "N04"
click at [126, 210] on icon at bounding box center [125, 211] width 14 height 12
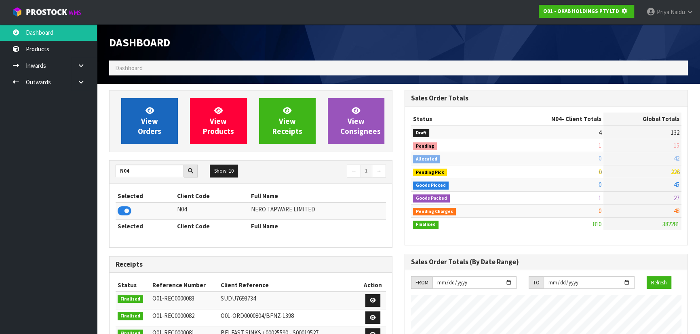
scroll to position [503, 295]
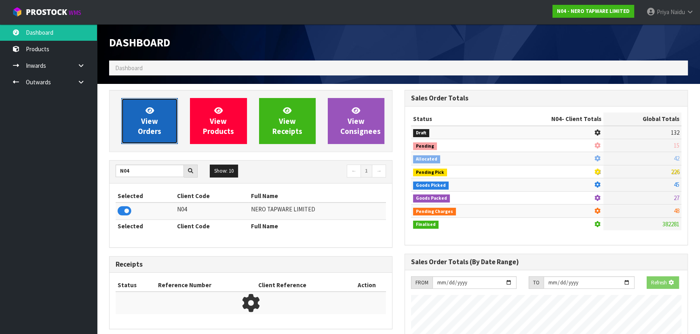
click at [145, 117] on span "View Orders" at bounding box center [149, 121] width 23 height 30
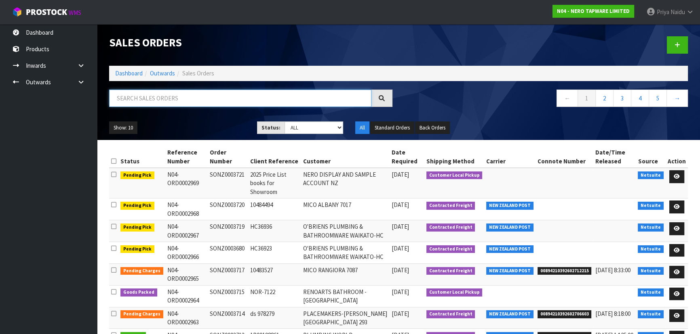
click at [162, 105] on input "text" at bounding box center [240, 98] width 262 height 17
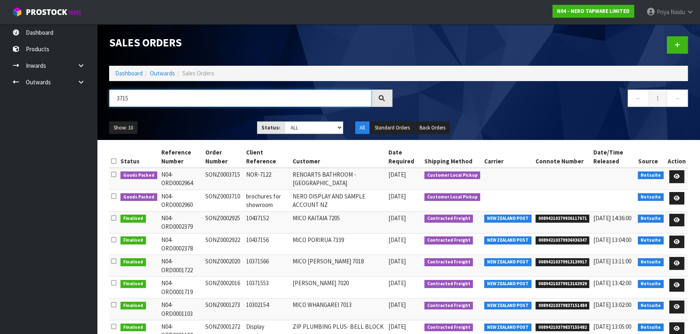
type input "3715"
click at [212, 124] on ul "Show: 10 5 10 25 50" at bounding box center [177, 128] width 136 height 13
click at [679, 175] on icon at bounding box center [676, 176] width 6 height 5
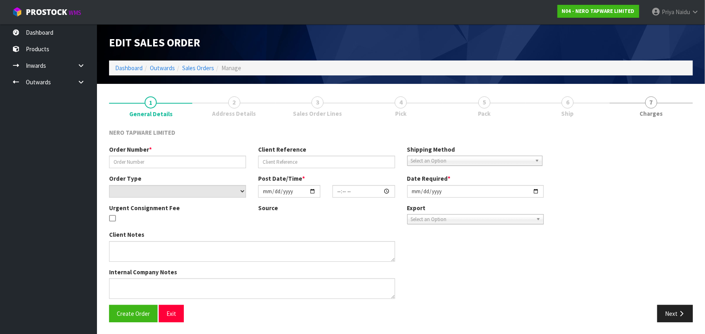
type input "SONZ0003715"
type input "NOR-7122"
select select "number:0"
type input "[DATE]"
type input "15:15:05.000"
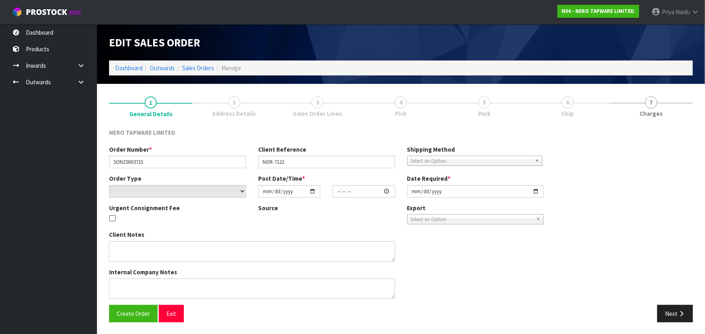
type input "[DATE]"
type textarea "customer pick up [DATE]"
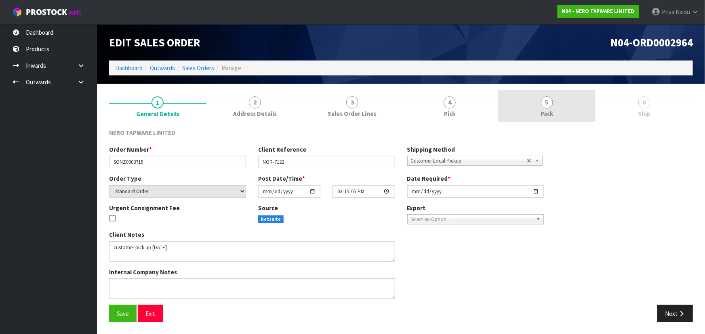
click at [533, 105] on link "5 Pack" at bounding box center [546, 106] width 97 height 32
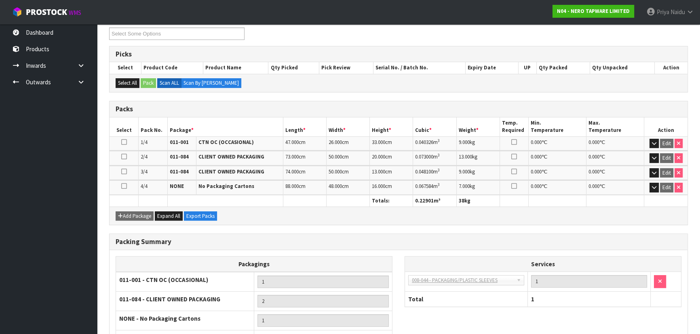
scroll to position [175, 0]
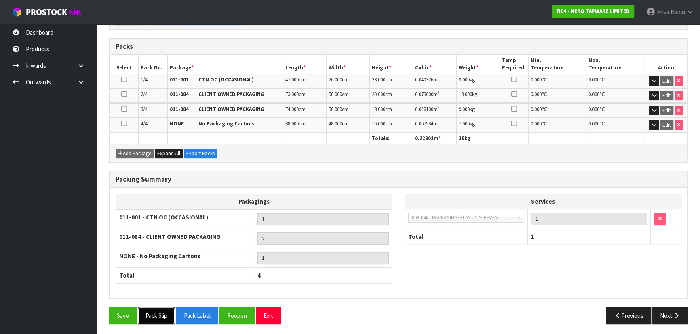
drag, startPoint x: 156, startPoint y: 308, endPoint x: 161, endPoint y: 303, distance: 8.0
click at [156, 309] on button "Pack Slip" at bounding box center [156, 315] width 37 height 17
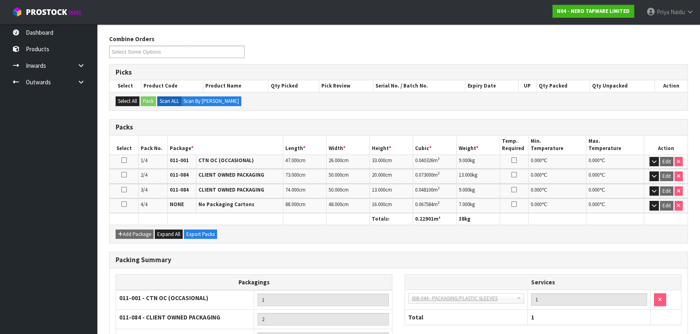
scroll to position [0, 0]
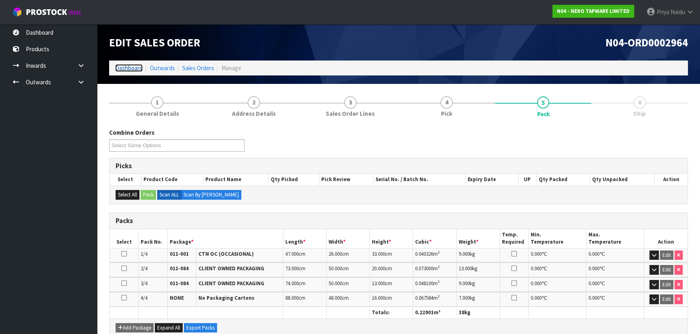
click at [135, 66] on link "Dashboard" at bounding box center [128, 68] width 27 height 8
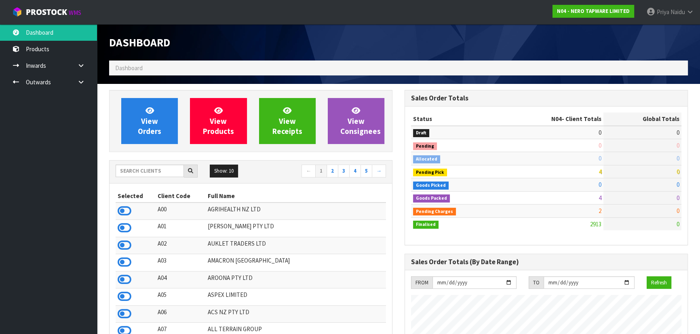
scroll to position [654, 295]
click at [137, 165] on input "text" at bounding box center [150, 171] width 68 height 13
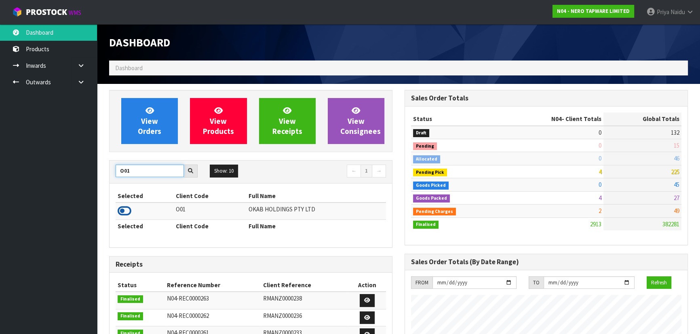
type input "O01"
click at [127, 212] on icon at bounding box center [125, 211] width 14 height 12
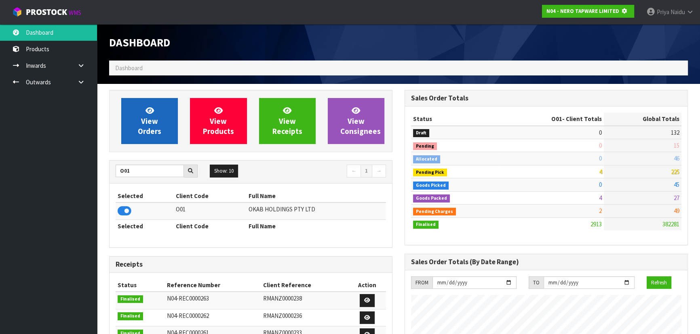
scroll to position [403449, 403656]
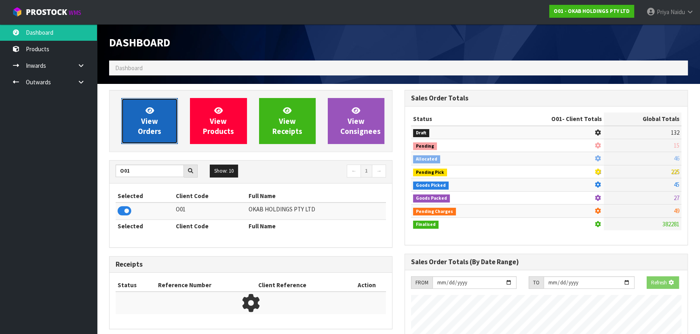
click at [154, 136] on span "View Orders" at bounding box center [149, 121] width 23 height 30
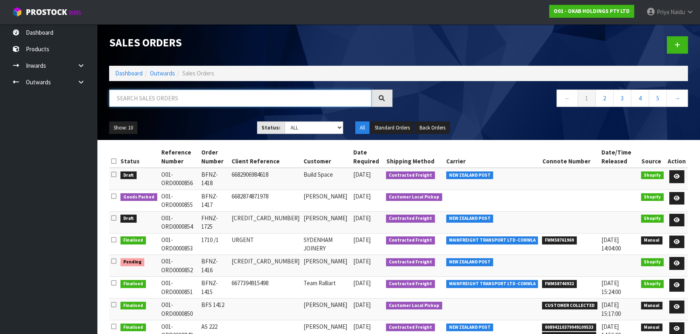
click at [168, 98] on input "text" at bounding box center [240, 98] width 262 height 17
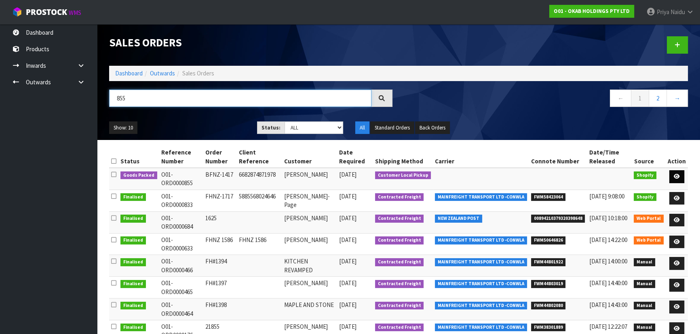
type input "855"
click at [678, 177] on icon at bounding box center [676, 176] width 6 height 5
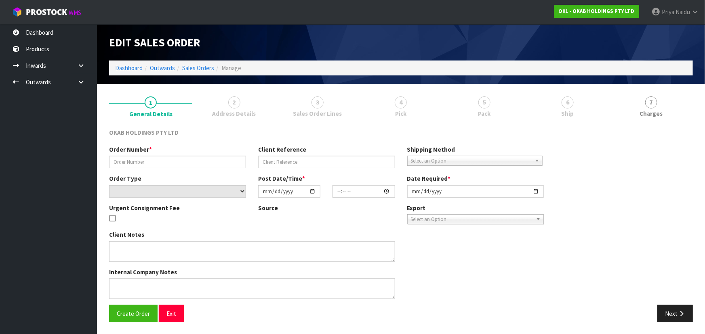
type input "BFNZ-1417"
type input "6682874871978"
select select "number:0"
type input "[DATE]"
type input "15:13:10.000"
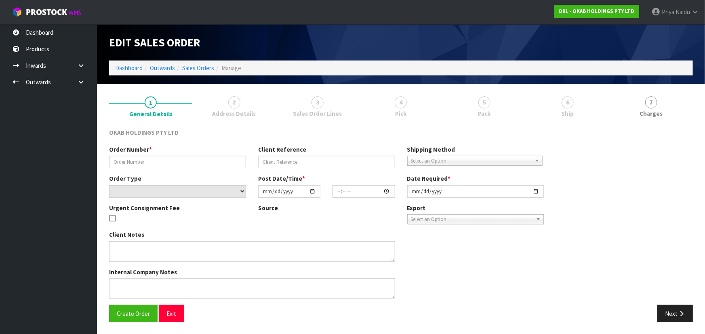
type input "[DATE]"
type textarea "CUSTOMER TO COLLECT [DATE]"
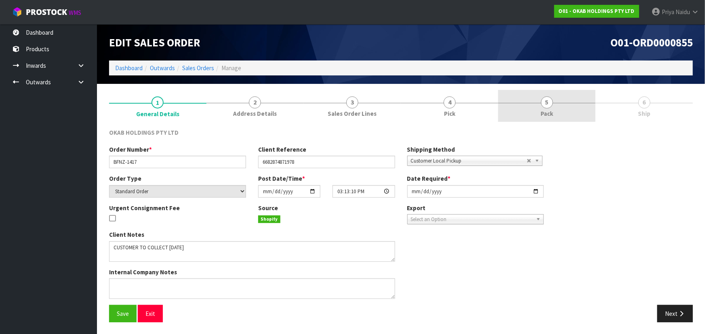
click at [544, 104] on span "5" at bounding box center [547, 103] width 12 height 12
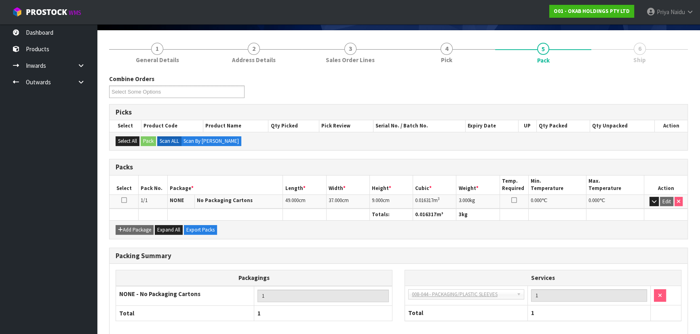
scroll to position [92, 0]
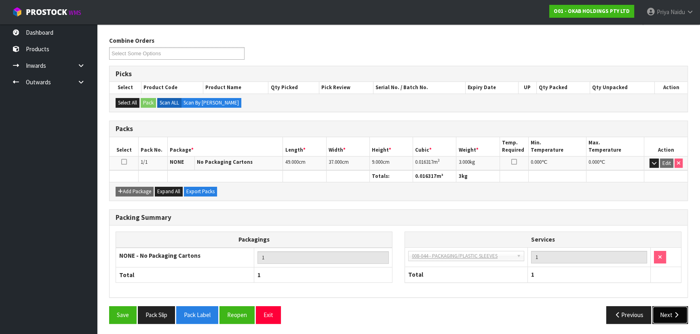
click at [669, 312] on button "Next" at bounding box center [670, 315] width 36 height 17
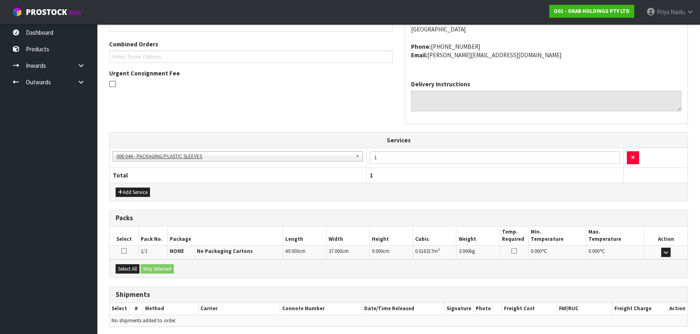
scroll to position [198, 0]
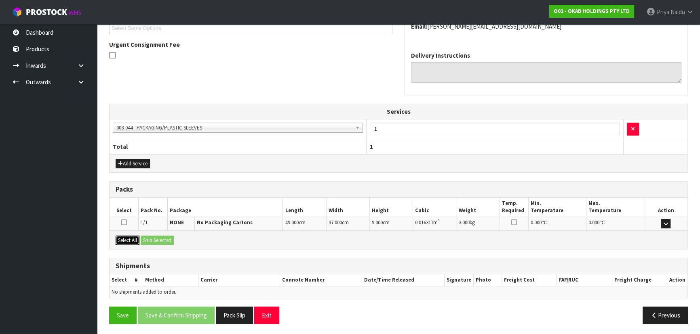
drag, startPoint x: 130, startPoint y: 240, endPoint x: 146, endPoint y: 240, distance: 15.8
click at [131, 240] on button "Select All" at bounding box center [128, 241] width 24 height 10
click at [149, 240] on button "Ship Selected" at bounding box center [157, 241] width 33 height 10
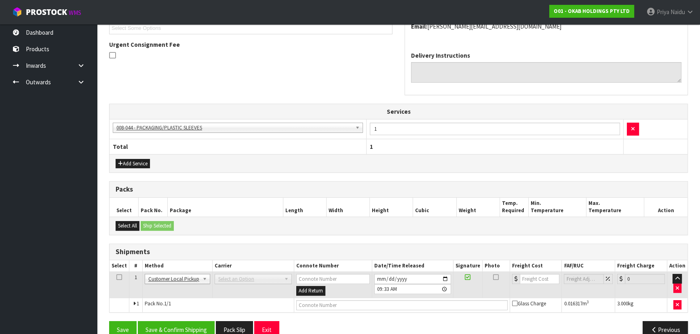
scroll to position [213, 0]
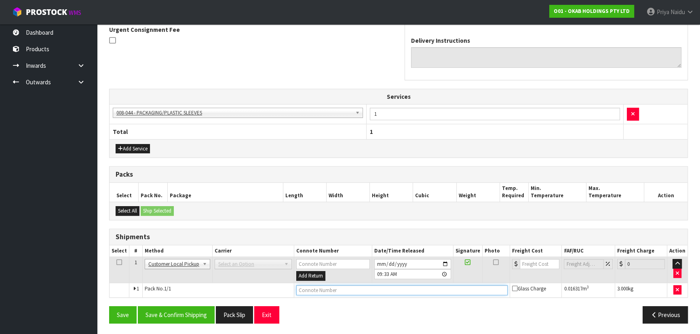
click at [299, 289] on input "text" at bounding box center [401, 291] width 211 height 10
type input "CUSTOMER COLLECTED"
click at [204, 312] on button "Save & Confirm Shipping" at bounding box center [176, 315] width 77 height 17
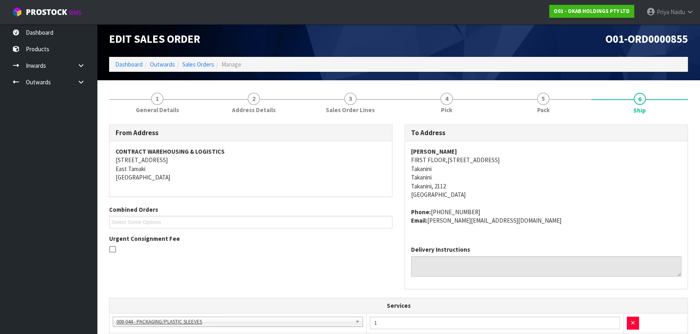
scroll to position [0, 0]
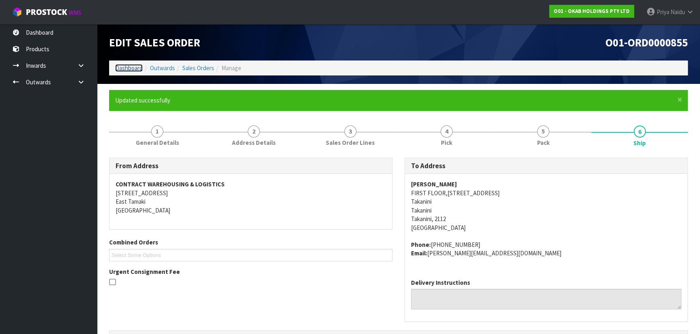
click at [132, 66] on link "Dashboard" at bounding box center [128, 68] width 27 height 8
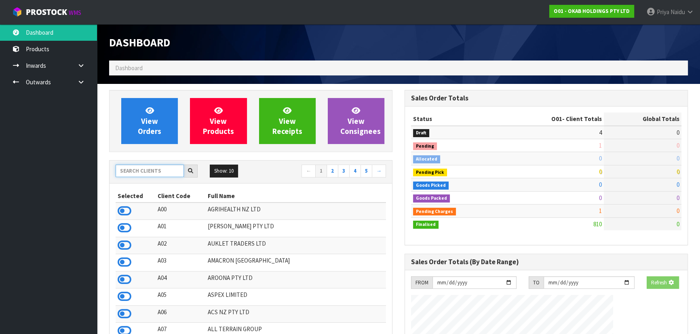
click at [168, 169] on input "text" at bounding box center [150, 171] width 68 height 13
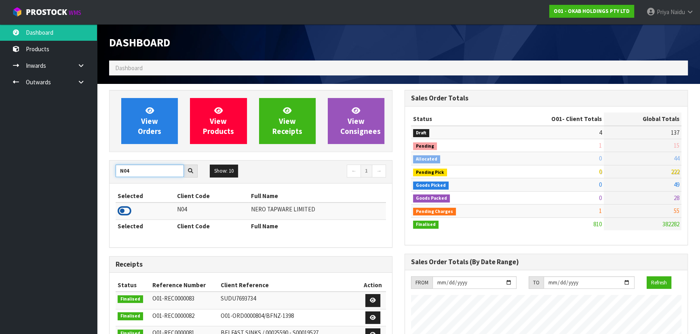
type input "N04"
click at [119, 213] on icon at bounding box center [125, 211] width 14 height 12
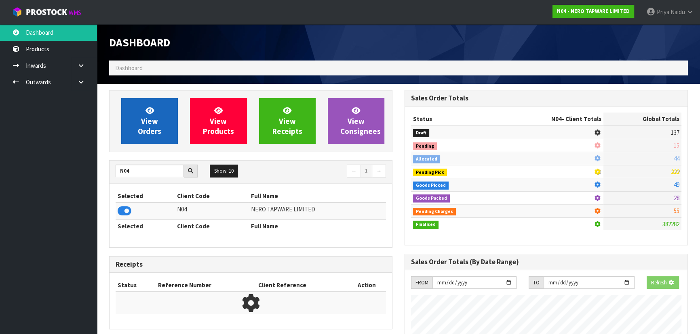
scroll to position [503, 295]
click at [142, 139] on link "View Orders" at bounding box center [149, 121] width 57 height 46
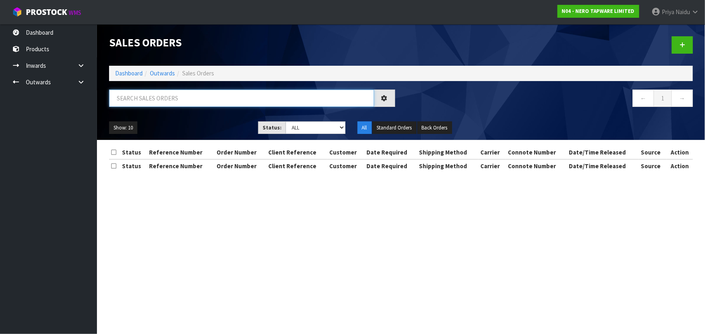
click at [158, 100] on input "text" at bounding box center [241, 98] width 265 height 17
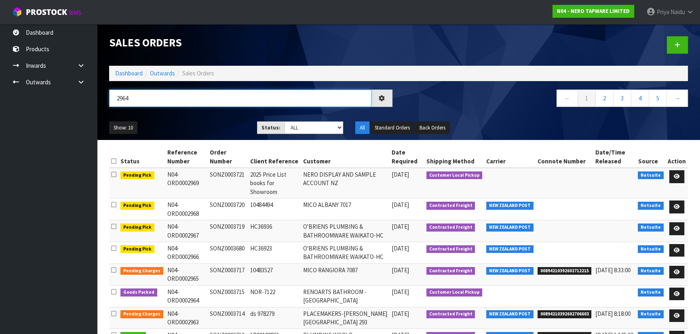
type input "2964"
click at [313, 132] on select "Draft Pending Allocated Pending Pick Goods Picked Goods Packed Pending Charges …" at bounding box center [313, 128] width 59 height 13
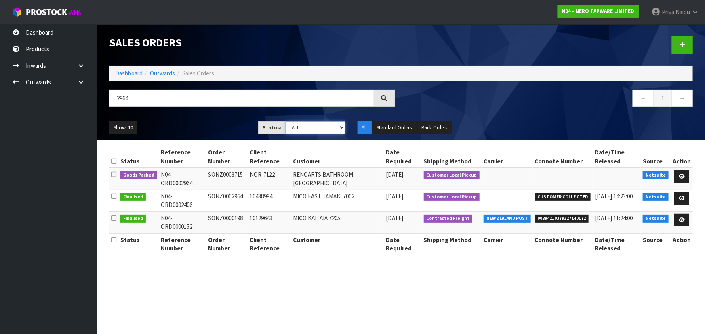
select select "string:5"
click at [286, 122] on select "Draft Pending Allocated Pending Pick Goods Picked Goods Packed Pending Charges …" at bounding box center [316, 128] width 60 height 13
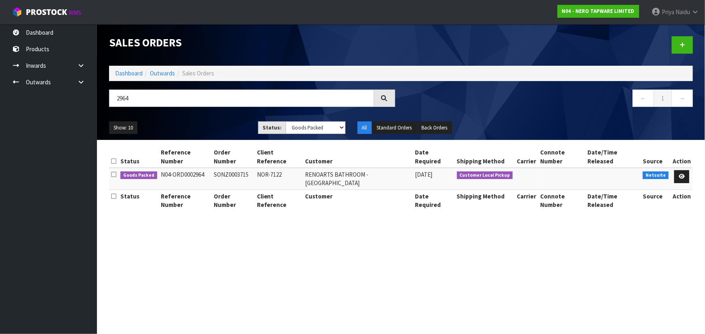
click at [211, 120] on div "Show: 10 5 10 25 50 Status: Draft Pending Allocated Pending Pick Goods Picked G…" at bounding box center [401, 128] width 596 height 25
click at [685, 170] on link at bounding box center [681, 176] width 15 height 13
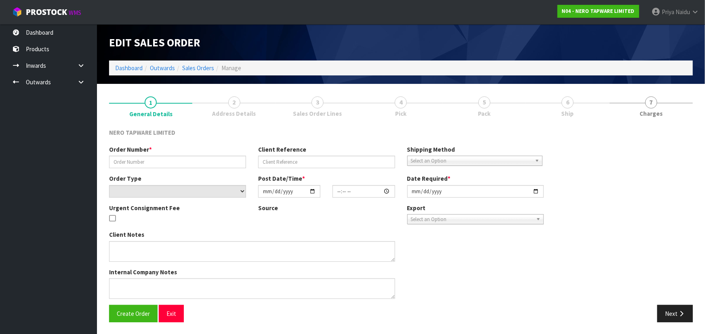
type input "SONZ0003715"
type input "NOR-7122"
select select "number:0"
type input "[DATE]"
type input "15:15:05.000"
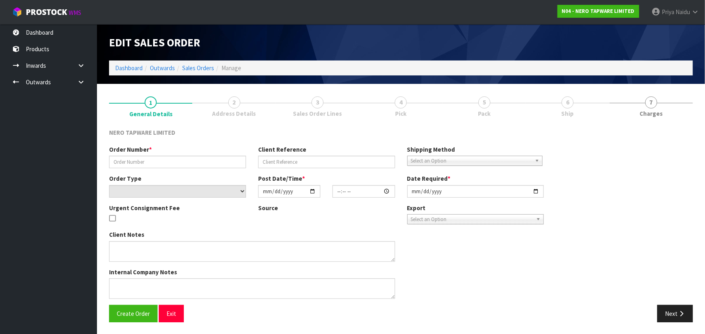
type input "[DATE]"
type textarea "customer pick up [DATE]"
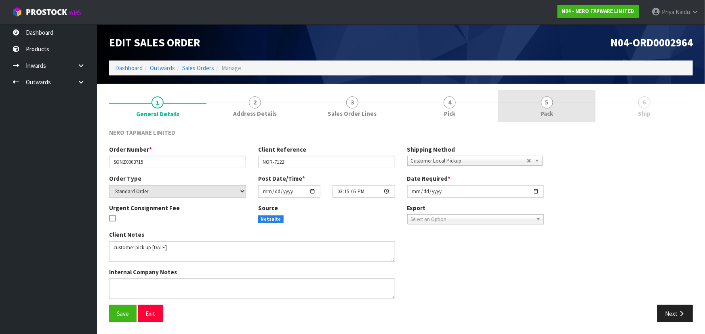
click at [544, 101] on span "5" at bounding box center [547, 103] width 12 height 12
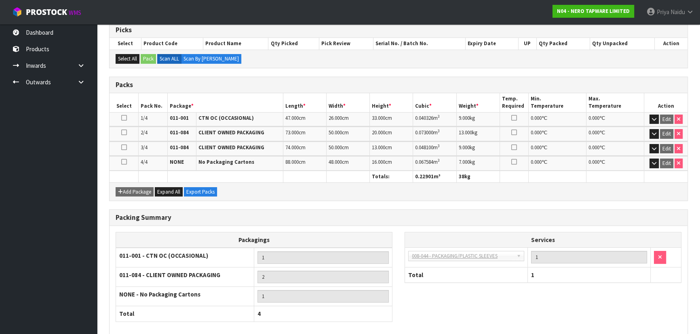
scroll to position [175, 0]
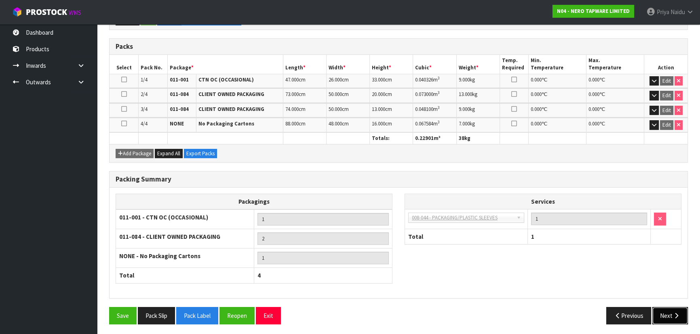
click at [664, 308] on button "Next" at bounding box center [670, 315] width 36 height 17
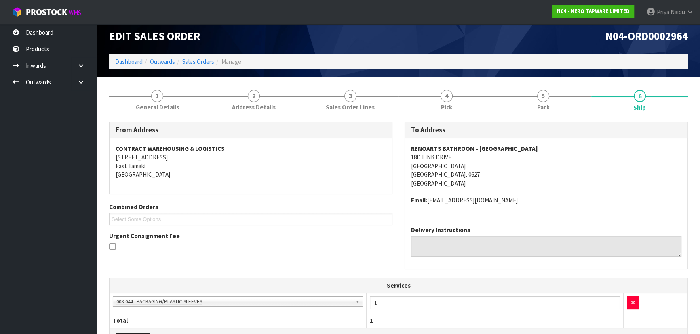
scroll to position [225, 0]
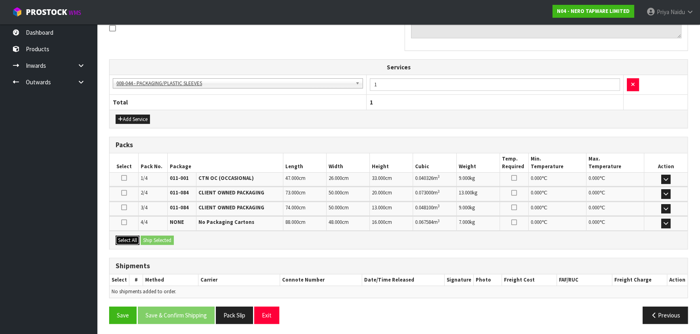
click at [130, 237] on button "Select All" at bounding box center [128, 241] width 24 height 10
click at [151, 236] on button "Ship Selected" at bounding box center [157, 241] width 33 height 10
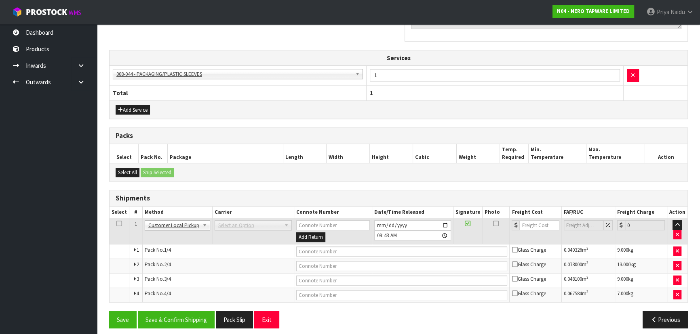
scroll to position [239, 0]
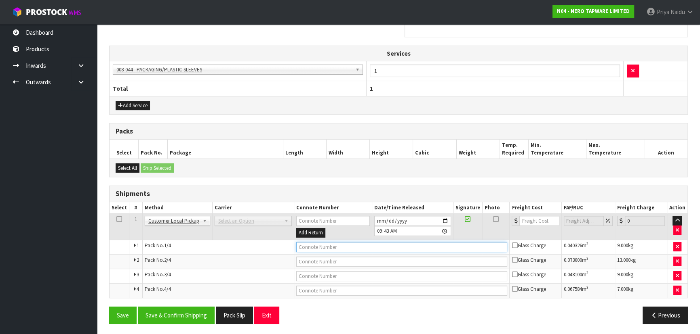
click at [307, 246] on input "text" at bounding box center [401, 247] width 211 height 10
type input "CUSTOMER COLLECTED"
click at [191, 314] on button "Save & Confirm Shipping" at bounding box center [176, 315] width 77 height 17
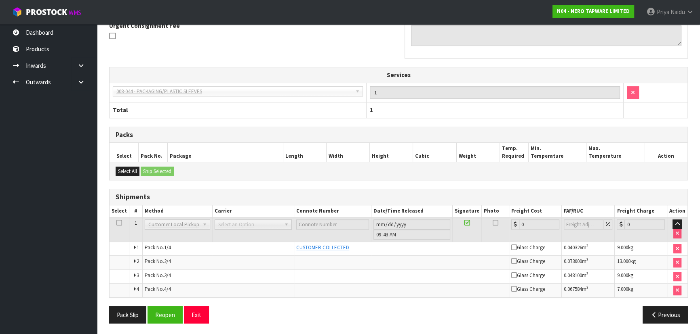
scroll to position [0, 0]
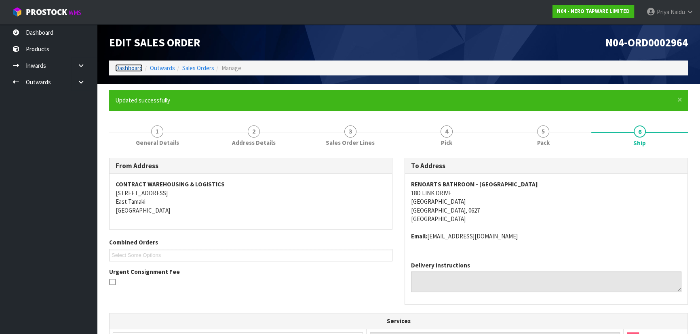
click at [132, 65] on link "Dashboard" at bounding box center [128, 68] width 27 height 8
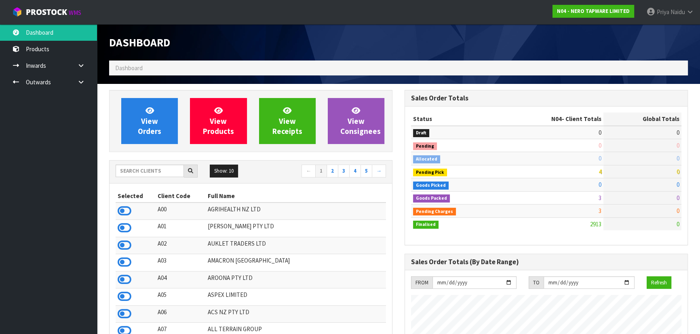
scroll to position [654, 295]
click at [162, 171] on input "text" at bounding box center [150, 171] width 68 height 13
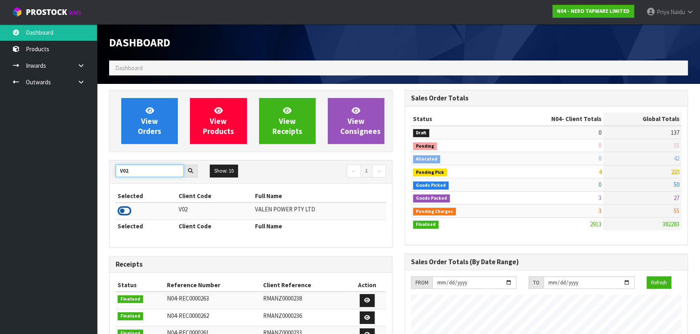
type input "V02"
click at [120, 209] on icon at bounding box center [125, 211] width 14 height 12
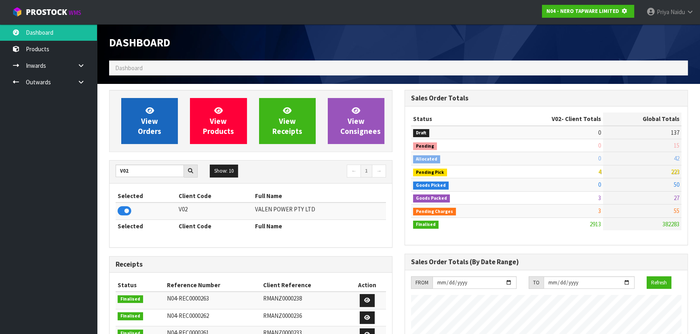
scroll to position [503, 295]
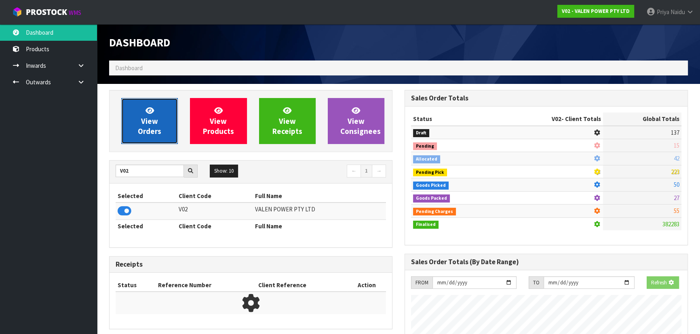
click at [156, 111] on link "View Orders" at bounding box center [149, 121] width 57 height 46
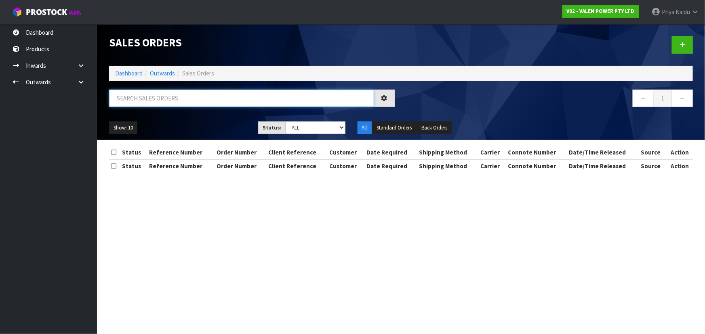
click at [163, 103] on input "text" at bounding box center [241, 98] width 265 height 17
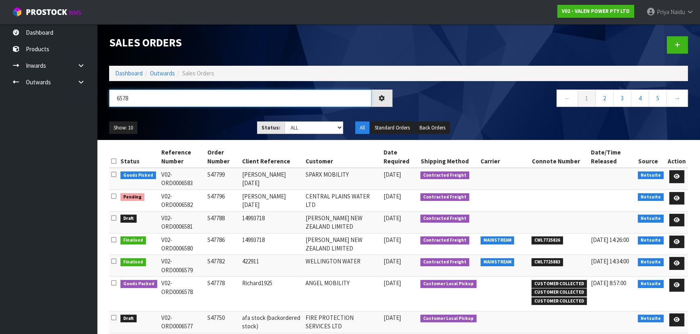
type input "6578"
click at [191, 124] on ul "Show: 10 5 10 25 50" at bounding box center [177, 128] width 136 height 13
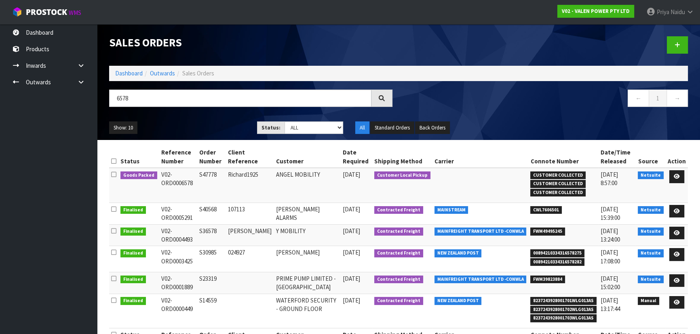
click at [194, 124] on ul "Show: 10 5 10 25 50" at bounding box center [177, 128] width 136 height 13
click at [680, 177] on link at bounding box center [676, 176] width 15 height 13
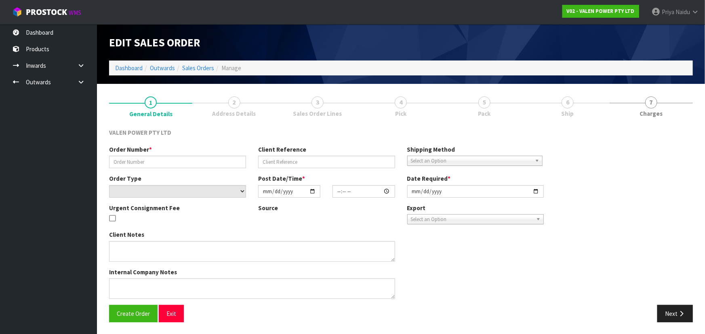
type input "S47778"
type input "Richard1925"
select select "number:0"
type input "[DATE]"
type input "11:45:07.000"
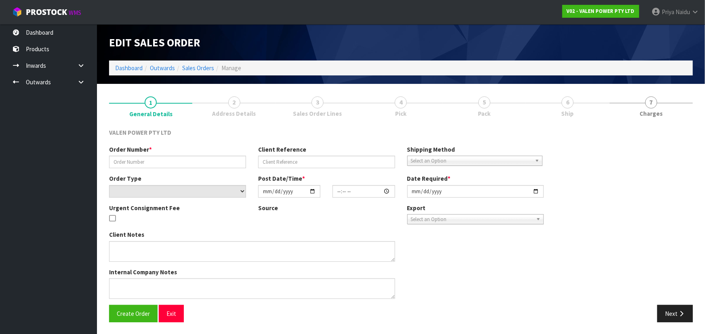
type input "[DATE]"
type textarea "[PERSON_NAME] to collect [DATE] 19th 9.30am [PERSON_NAME] to collect [DATE] 19t…"
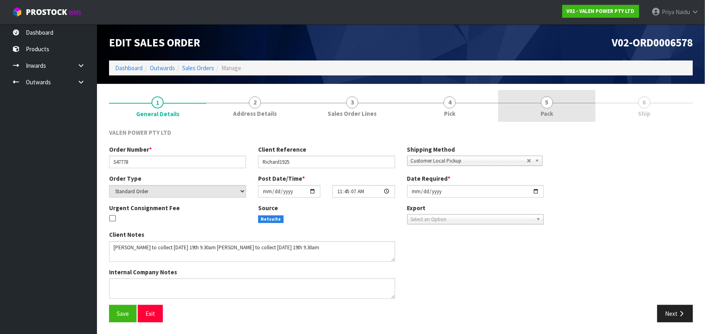
click at [565, 114] on link "5 Pack" at bounding box center [546, 106] width 97 height 32
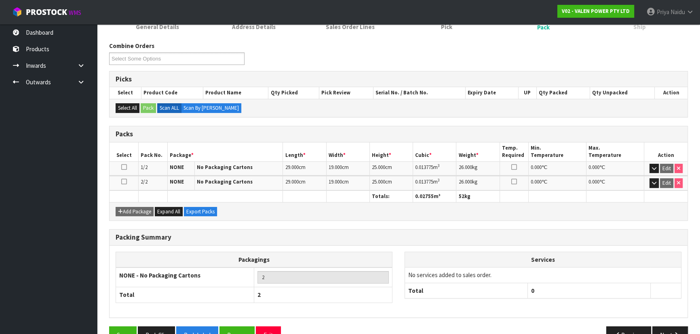
scroll to position [107, 0]
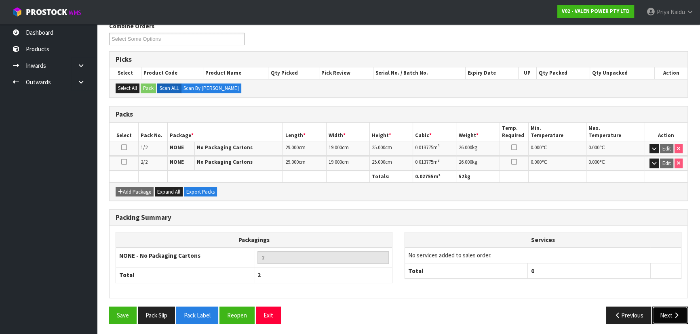
click at [666, 311] on button "Next" at bounding box center [670, 315] width 36 height 17
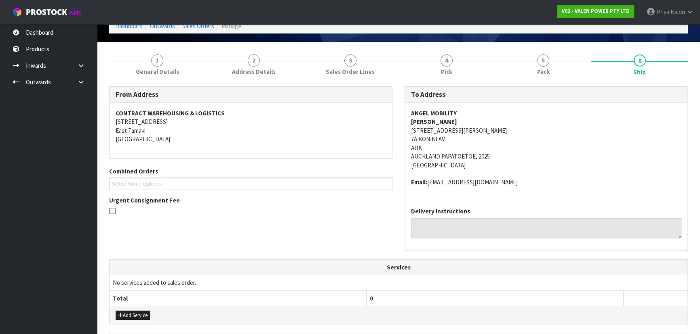
scroll to position [0, 0]
